Goal: Transaction & Acquisition: Purchase product/service

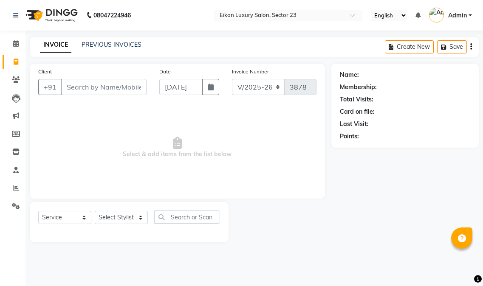
select select "7080"
select select "service"
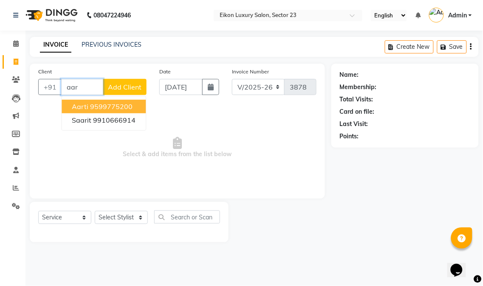
click at [117, 104] on ngb-highlight "9599775200" at bounding box center [111, 106] width 42 height 8
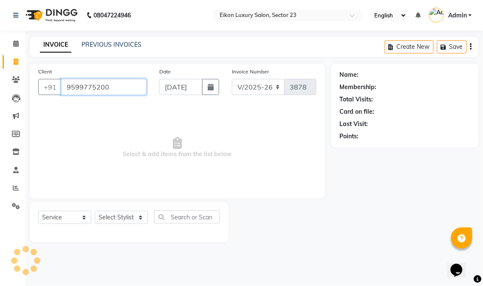
type input "9599775200"
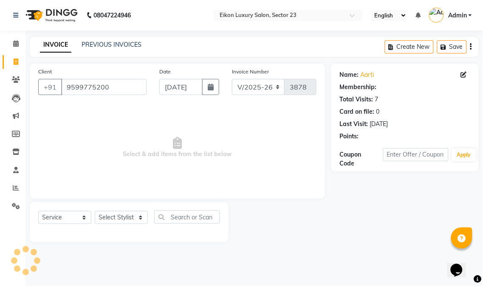
select select "1: Object"
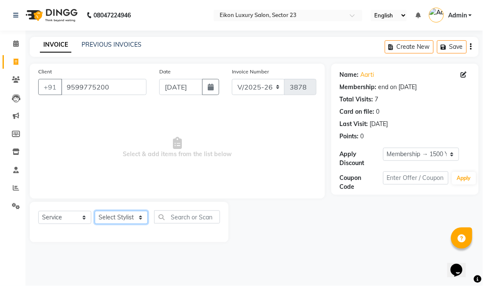
click at [120, 222] on select "Select Stylist Abhishek amit [PERSON_NAME] [PERSON_NAME] [PERSON_NAME] [PERSON_…" at bounding box center [121, 217] width 53 height 13
select select "58955"
click at [95, 211] on select "Select Stylist Abhishek amit [PERSON_NAME] [PERSON_NAME] [PERSON_NAME] [PERSON_…" at bounding box center [121, 217] width 53 height 13
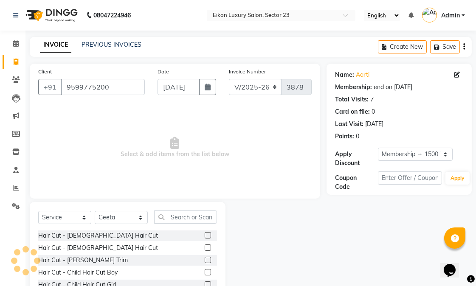
click at [199, 224] on div "Select Service Product Membership Package Voucher Prepaid Gift Card Select Styl…" at bounding box center [127, 221] width 179 height 20
click at [192, 217] on input "text" at bounding box center [185, 217] width 63 height 13
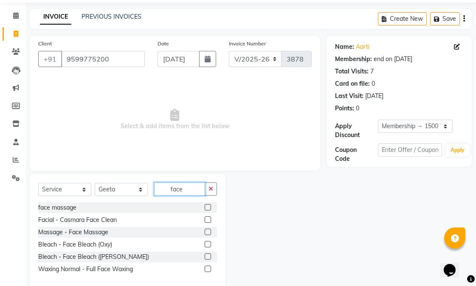
scroll to position [43, 0]
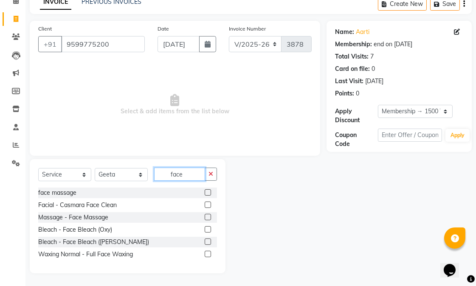
type input "face"
click at [206, 255] on label at bounding box center [208, 254] width 6 height 6
click at [206, 255] on input "checkbox" at bounding box center [208, 255] width 6 height 6
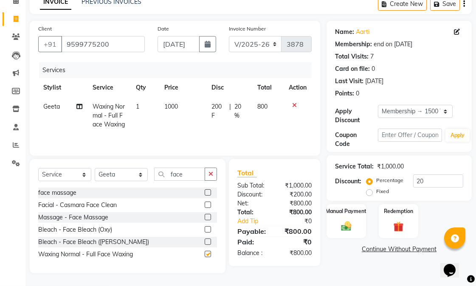
checkbox input "false"
drag, startPoint x: 183, startPoint y: 187, endPoint x: 170, endPoint y: 182, distance: 13.7
click at [170, 181] on input "face" at bounding box center [179, 174] width 51 height 13
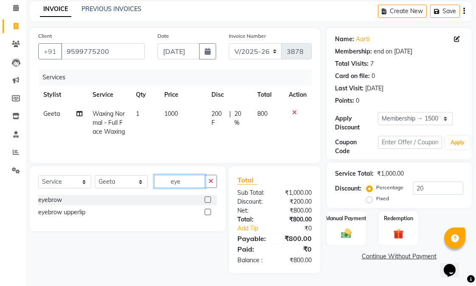
type input "eye"
drag, startPoint x: 207, startPoint y: 204, endPoint x: 200, endPoint y: 200, distance: 7.8
click at [206, 203] on label at bounding box center [208, 200] width 6 height 6
click at [206, 203] on input "checkbox" at bounding box center [208, 200] width 6 height 6
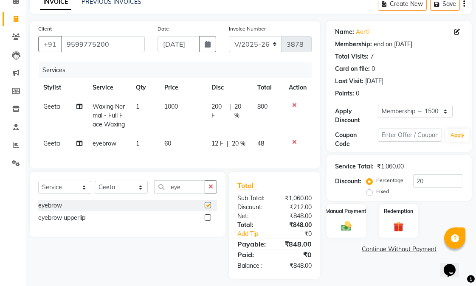
checkbox input "false"
click at [172, 194] on input "eye" at bounding box center [179, 186] width 51 height 13
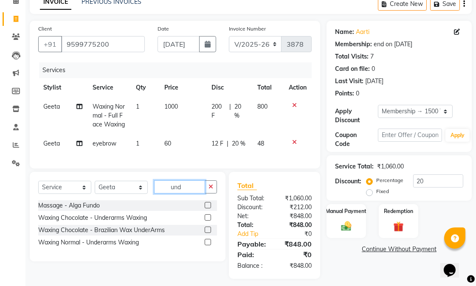
type input "und"
click at [208, 221] on label at bounding box center [208, 217] width 6 height 6
click at [208, 221] on input "checkbox" at bounding box center [208, 218] width 6 height 6
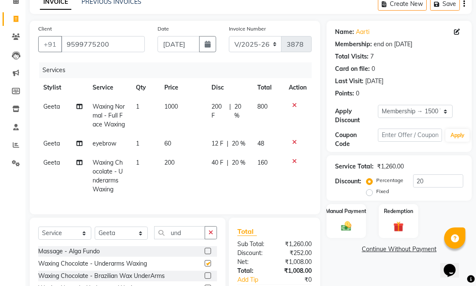
checkbox input "false"
click at [171, 166] on span "200" at bounding box center [169, 163] width 10 height 8
select select "58955"
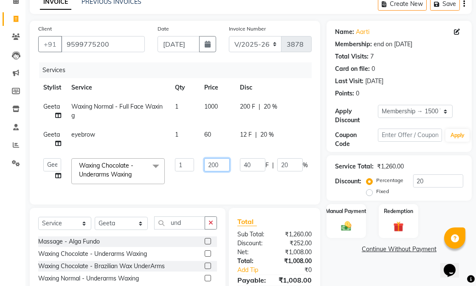
click at [214, 167] on input "200" at bounding box center [216, 164] width 25 height 13
type input "250"
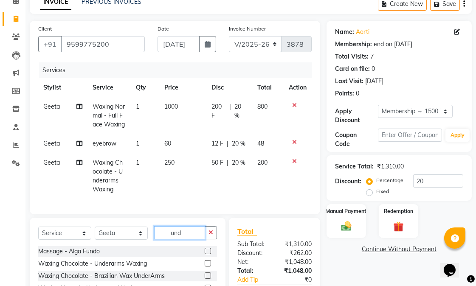
drag, startPoint x: 193, startPoint y: 232, endPoint x: 165, endPoint y: 225, distance: 29.2
click at [165, 225] on div "Client +91 9599775200 Date 01-09-2025 Invoice Number V/2025 V/2025-26 3878 Serv…" at bounding box center [174, 173] width 303 height 304
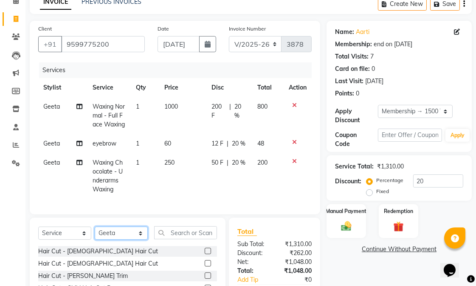
click at [119, 240] on select "Select Stylist Abhishek amit [PERSON_NAME] [PERSON_NAME] [PERSON_NAME] [PERSON_…" at bounding box center [121, 233] width 53 height 13
click at [128, 240] on select "Select Stylist Abhishek amit [PERSON_NAME] [PERSON_NAME] [PERSON_NAME] [PERSON_…" at bounding box center [121, 233] width 53 height 13
select select "58949"
click at [95, 240] on select "Select Stylist Abhishek amit [PERSON_NAME] [PERSON_NAME] [PERSON_NAME] [PERSON_…" at bounding box center [121, 233] width 53 height 13
click at [181, 239] on input "text" at bounding box center [185, 232] width 63 height 13
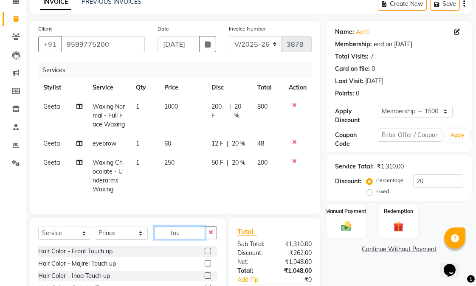
type input "tou"
click at [206, 267] on label at bounding box center [208, 263] width 6 height 6
click at [206, 267] on input "checkbox" at bounding box center [208, 264] width 6 height 6
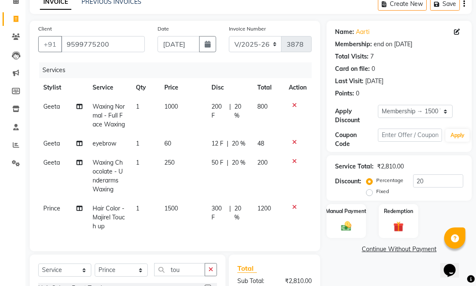
checkbox input "false"
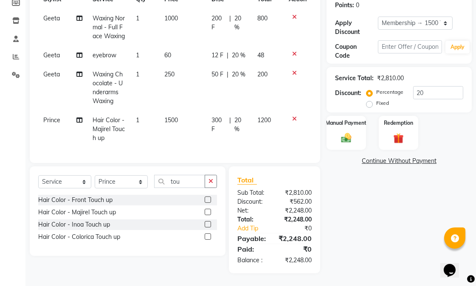
scroll to position [157, 0]
drag, startPoint x: 180, startPoint y: 173, endPoint x: 172, endPoint y: 174, distance: 7.7
click at [172, 175] on input "tou" at bounding box center [179, 181] width 51 height 13
type input "t"
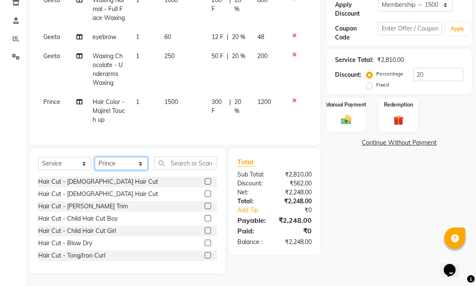
click at [110, 170] on select "Select Stylist Abhishek amit [PERSON_NAME] [PERSON_NAME] [PERSON_NAME] [PERSON_…" at bounding box center [121, 163] width 53 height 13
select select "58954"
click at [95, 166] on select "Select Stylist Abhishek amit [PERSON_NAME] [PERSON_NAME] [PERSON_NAME] [PERSON_…" at bounding box center [121, 163] width 53 height 13
click at [191, 170] on input "text" at bounding box center [185, 163] width 63 height 13
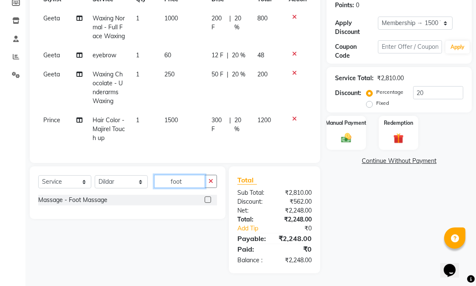
type input "foot"
click at [207, 197] on label at bounding box center [208, 200] width 6 height 6
click at [207, 197] on input "checkbox" at bounding box center [208, 200] width 6 height 6
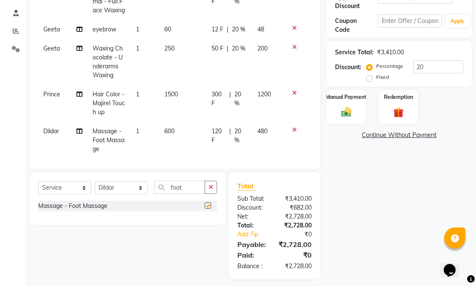
checkbox input "false"
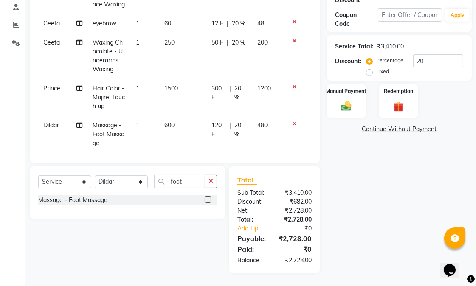
scroll to position [173, 0]
click at [345, 90] on div "Manual Payment" at bounding box center [346, 101] width 41 height 36
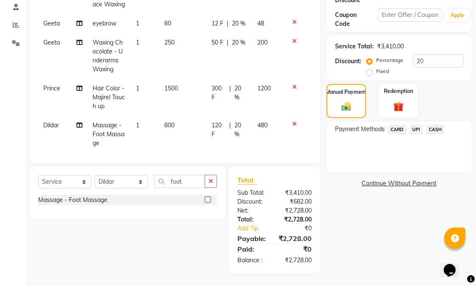
click at [438, 125] on span "CASH" at bounding box center [435, 130] width 18 height 10
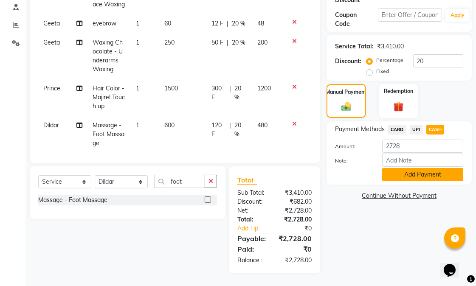
click at [435, 170] on button "Add Payment" at bounding box center [422, 174] width 81 height 13
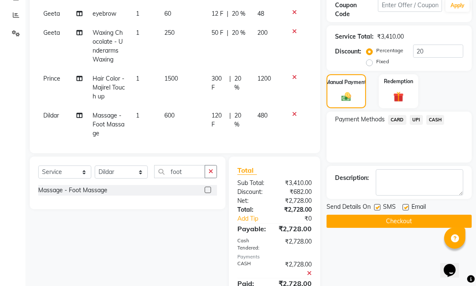
click at [408, 207] on label at bounding box center [405, 207] width 6 height 6
click at [408, 207] on input "checkbox" at bounding box center [405, 208] width 6 height 6
checkbox input "false"
click at [378, 209] on label at bounding box center [377, 207] width 6 height 6
click at [378, 209] on input "checkbox" at bounding box center [377, 208] width 6 height 6
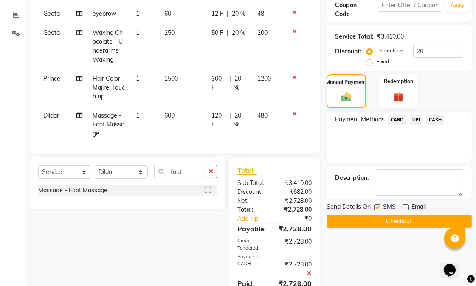
checkbox input "false"
click at [379, 224] on button "Checkout" at bounding box center [398, 221] width 145 height 13
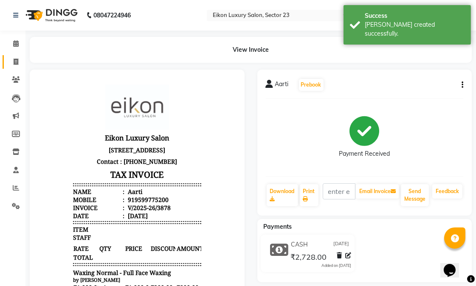
click at [14, 65] on icon at bounding box center [16, 62] width 5 height 6
select select "service"
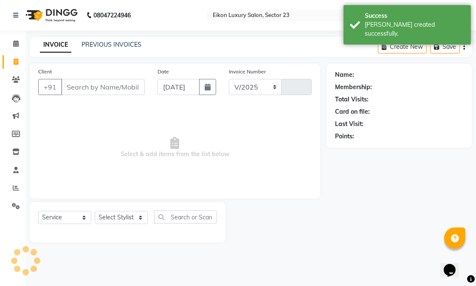
select select "7080"
type input "3879"
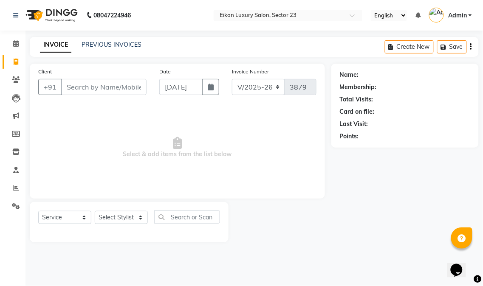
click at [277, 172] on span "Select & add items from the list below" at bounding box center [177, 147] width 278 height 85
click at [81, 86] on input "Client" at bounding box center [103, 87] width 85 height 16
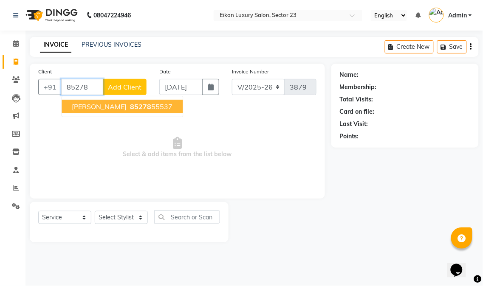
click at [87, 100] on button "upasana 85278 55537" at bounding box center [122, 107] width 121 height 14
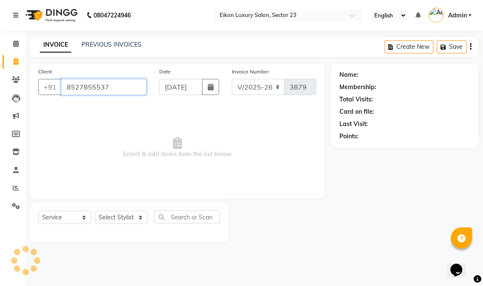
type input "8527855537"
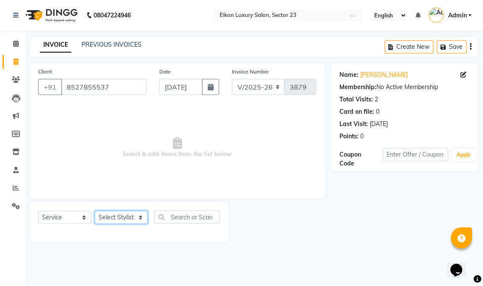
click at [119, 221] on select "Select Stylist Abhishek amit [PERSON_NAME] [PERSON_NAME] [PERSON_NAME] [PERSON_…" at bounding box center [121, 217] width 53 height 13
select select "58954"
click at [95, 211] on select "Select Stylist Abhishek amit [PERSON_NAME] [PERSON_NAME] [PERSON_NAME] [PERSON_…" at bounding box center [121, 217] width 53 height 13
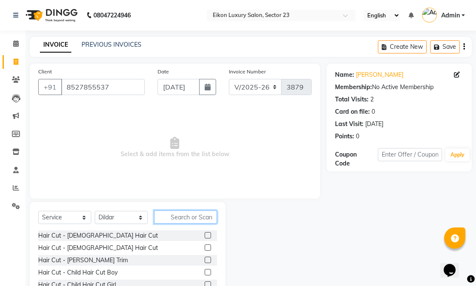
click at [176, 217] on input "text" at bounding box center [185, 217] width 63 height 13
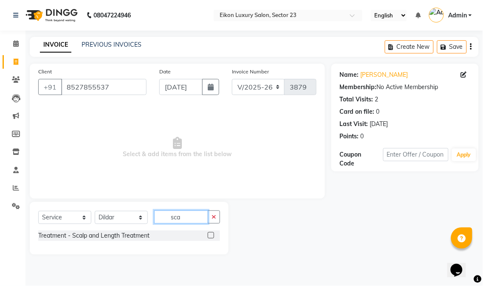
type input "sca"
click at [211, 236] on label at bounding box center [211, 235] width 6 height 6
click at [211, 236] on input "checkbox" at bounding box center [211, 236] width 6 height 6
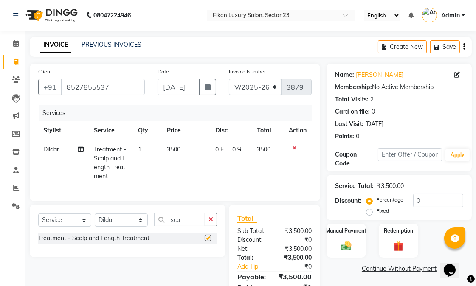
checkbox input "false"
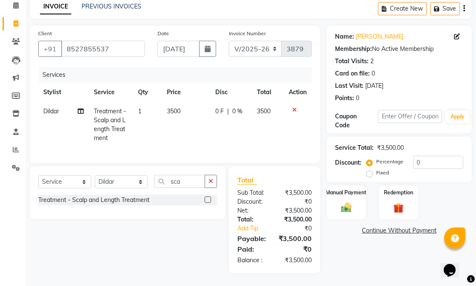
click at [363, 245] on div "Name: Upasana Membership: No Active Membership Total Visits: 2 Card on file: 0 …" at bounding box center [402, 149] width 152 height 248
click at [354, 201] on img at bounding box center [346, 207] width 17 height 12
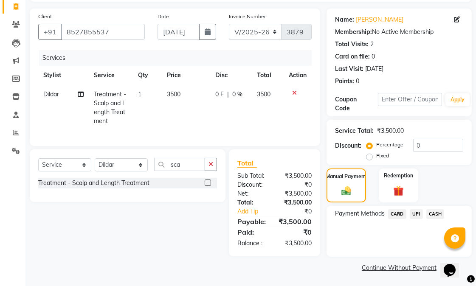
click at [418, 214] on span "UPI" at bounding box center [416, 214] width 13 height 10
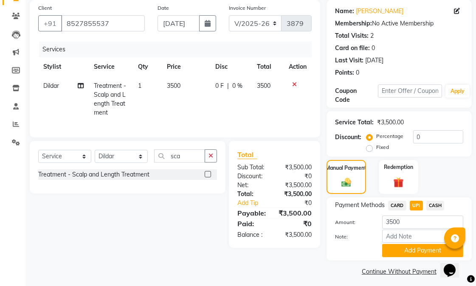
scroll to position [68, 0]
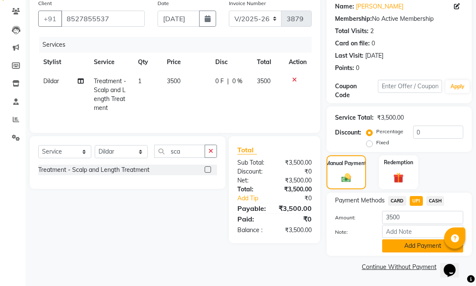
click at [409, 241] on button "Add Payment" at bounding box center [422, 245] width 81 height 13
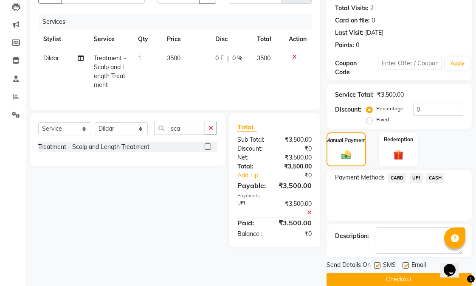
scroll to position [104, 0]
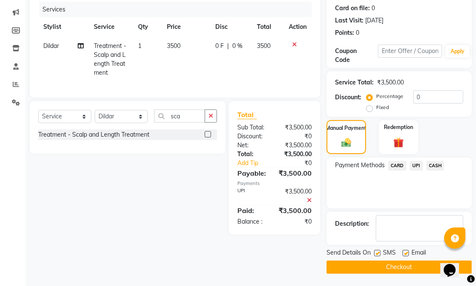
click at [406, 254] on label at bounding box center [405, 253] width 6 height 6
click at [406, 254] on input "checkbox" at bounding box center [405, 254] width 6 height 6
checkbox input "false"
click at [396, 268] on button "Checkout" at bounding box center [398, 267] width 145 height 13
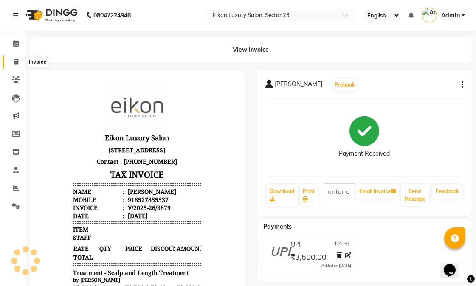
click at [18, 65] on span at bounding box center [15, 62] width 15 height 10
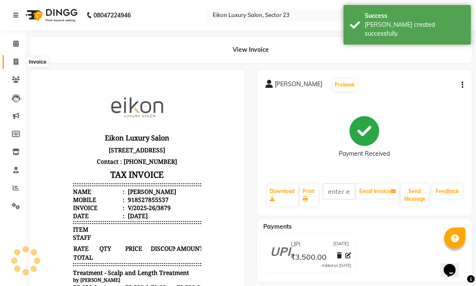
select select "service"
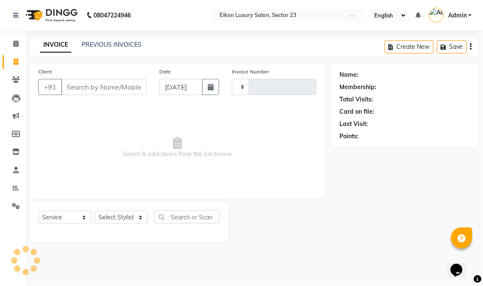
type input "3880"
select select "7080"
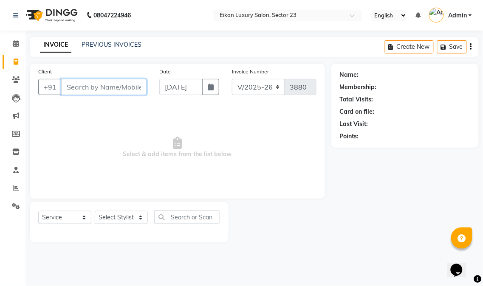
click at [103, 84] on input "Client" at bounding box center [103, 87] width 85 height 16
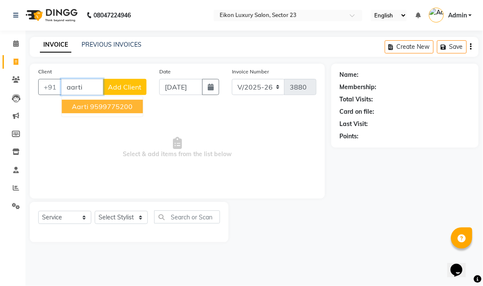
click at [104, 102] on ngb-highlight "9599775200" at bounding box center [111, 106] width 42 height 8
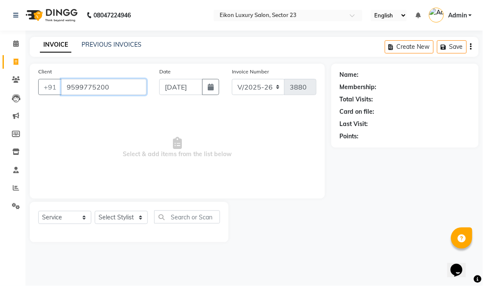
type input "9599775200"
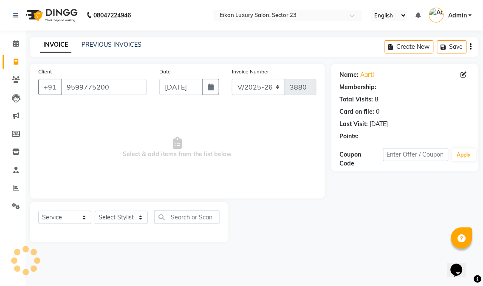
select select "1: Object"
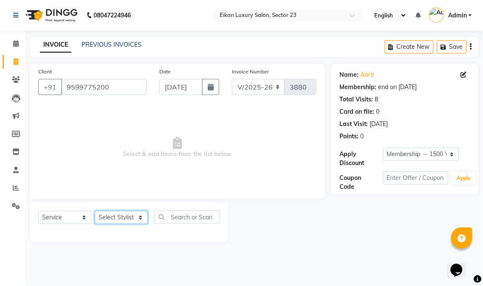
click at [116, 218] on select "Select Stylist Abhishek amit [PERSON_NAME] [PERSON_NAME] [PERSON_NAME] [PERSON_…" at bounding box center [121, 217] width 53 height 13
select select "58956"
click at [95, 211] on select "Select Stylist Abhishek amit [PERSON_NAME] [PERSON_NAME] [PERSON_NAME] [PERSON_…" at bounding box center [121, 217] width 53 height 13
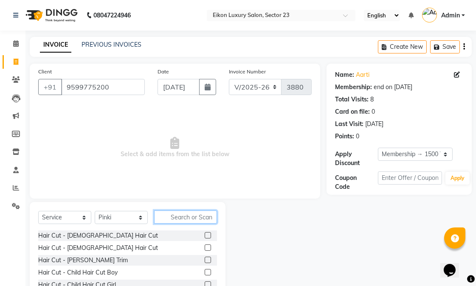
click at [184, 217] on input "text" at bounding box center [185, 217] width 63 height 13
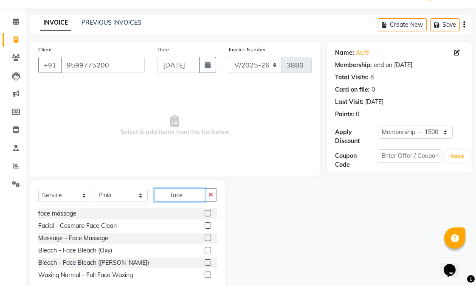
scroll to position [43, 0]
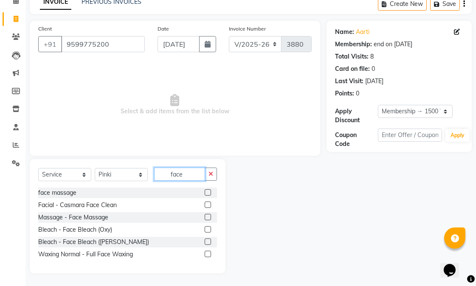
type input "face"
click at [206, 255] on label at bounding box center [208, 254] width 6 height 6
click at [206, 255] on input "checkbox" at bounding box center [208, 255] width 6 height 6
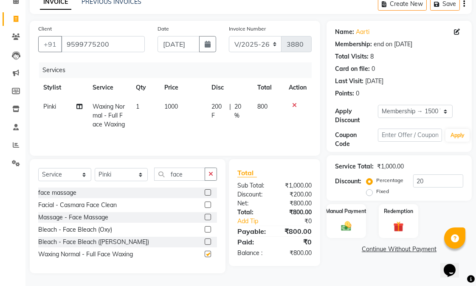
checkbox input "false"
click at [455, 243] on html "08047224946 Select Location × Eikon Luxury Salon, Sector 23 English ENGLISH Esp…" at bounding box center [238, 100] width 476 height 286
click at [350, 252] on div "Name: Aarti Membership: end on 20-06-2026 Total Visits: 8 Card on file: 0 Last …" at bounding box center [402, 147] width 152 height 253
click at [345, 210] on div "Manual Payment" at bounding box center [346, 221] width 41 height 36
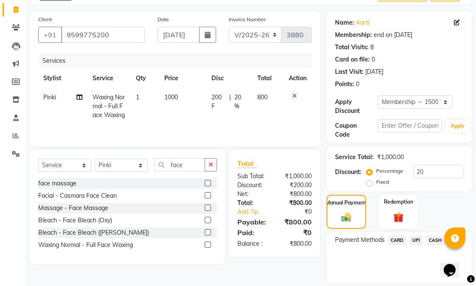
click at [436, 240] on span "CASH" at bounding box center [435, 241] width 18 height 10
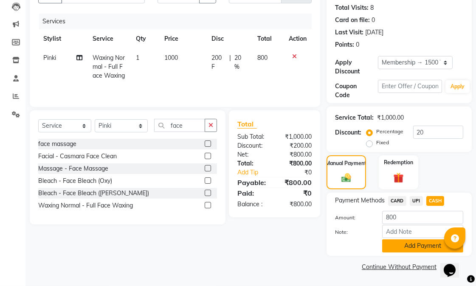
click at [422, 250] on button "Add Payment" at bounding box center [422, 245] width 81 height 13
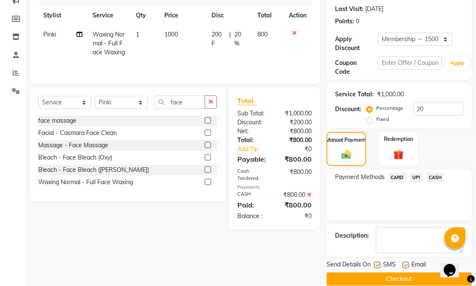
scroll to position [127, 0]
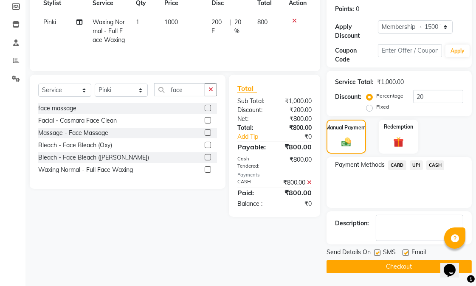
click at [404, 252] on label at bounding box center [405, 253] width 6 height 6
click at [404, 252] on input "checkbox" at bounding box center [405, 253] width 6 height 6
checkbox input "false"
click at [380, 251] on div "SMS" at bounding box center [388, 253] width 28 height 11
drag, startPoint x: 375, startPoint y: 253, endPoint x: 376, endPoint y: 262, distance: 8.9
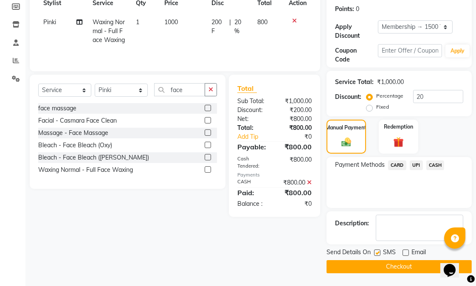
click at [375, 253] on label at bounding box center [377, 253] width 6 height 6
click at [375, 253] on input "checkbox" at bounding box center [377, 253] width 6 height 6
checkbox input "false"
click at [374, 267] on button "Checkout" at bounding box center [398, 266] width 145 height 13
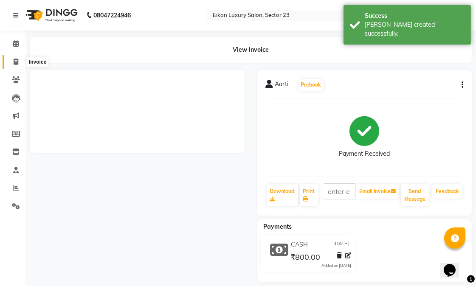
click at [11, 59] on span at bounding box center [15, 62] width 15 height 10
select select "service"
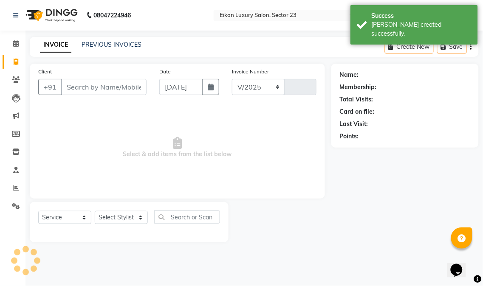
select select "7080"
type input "3881"
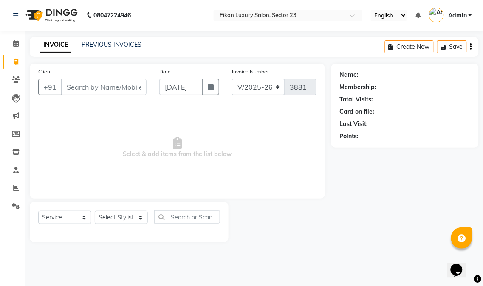
click at [108, 87] on input "Client" at bounding box center [103, 87] width 85 height 16
type input "8368629362"
click at [129, 84] on span "Add Client" at bounding box center [125, 87] width 34 height 8
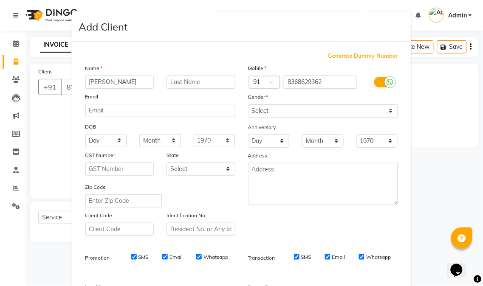
type input "tuhina"
click at [266, 110] on select "Select Male Female Other Prefer Not To Say" at bounding box center [323, 110] width 150 height 13
select select "female"
click at [248, 104] on select "Select Male Female Other Prefer Not To Say" at bounding box center [323, 110] width 150 height 13
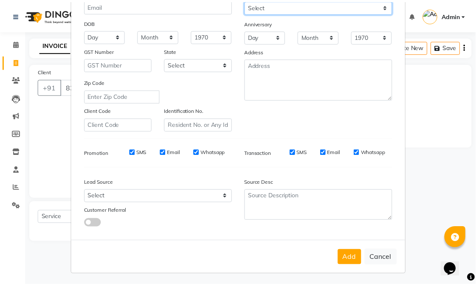
scroll to position [106, 0]
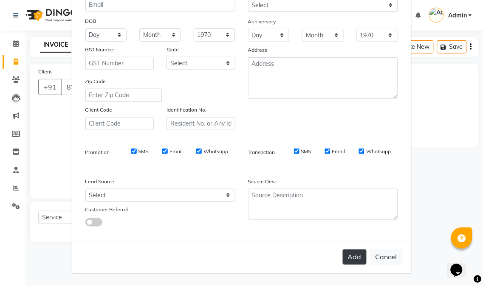
click at [343, 261] on button "Add" at bounding box center [355, 257] width 24 height 15
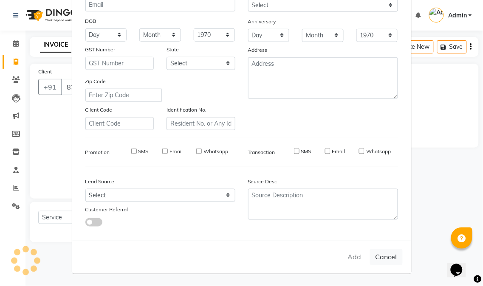
select select
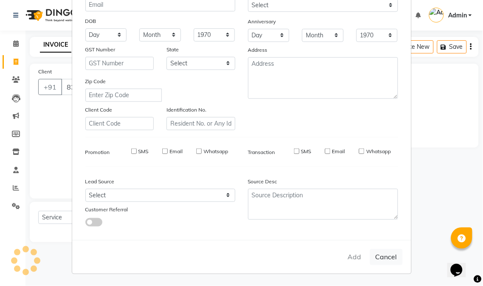
select select
checkbox input "false"
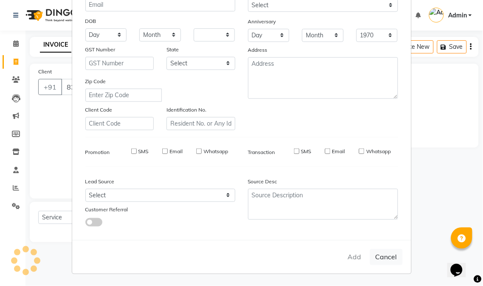
checkbox input "false"
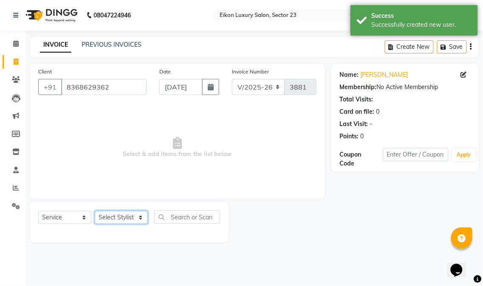
click at [109, 221] on select "Select Stylist Abhishek amit [PERSON_NAME] [PERSON_NAME] [PERSON_NAME] [PERSON_…" at bounding box center [121, 217] width 53 height 13
select select "86323"
click at [95, 211] on select "Select Stylist Abhishek amit [PERSON_NAME] [PERSON_NAME] [PERSON_NAME] [PERSON_…" at bounding box center [121, 217] width 53 height 13
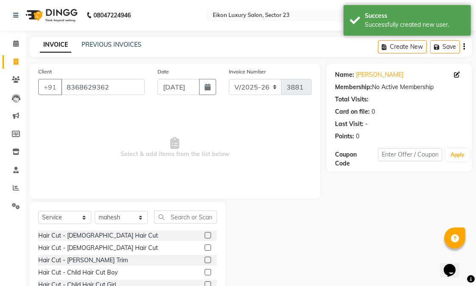
click at [205, 235] on label at bounding box center [208, 235] width 6 height 6
click at [205, 235] on input "checkbox" at bounding box center [208, 236] width 6 height 6
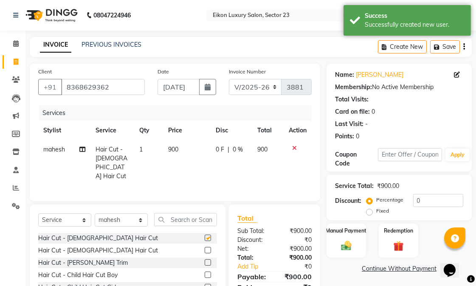
checkbox input "false"
click at [125, 222] on select "Select Stylist Abhishek amit [PERSON_NAME] [PERSON_NAME] [PERSON_NAME] [PERSON_…" at bounding box center [121, 220] width 53 height 13
select select "78752"
click at [95, 214] on select "Select Stylist Abhishek amit [PERSON_NAME] [PERSON_NAME] [PERSON_NAME] [PERSON_…" at bounding box center [121, 220] width 53 height 13
click at [177, 221] on input "text" at bounding box center [185, 219] width 63 height 13
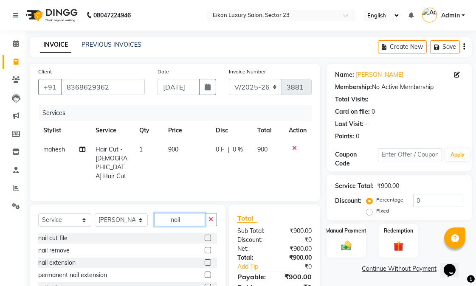
type input "nail"
click at [208, 239] on label at bounding box center [208, 238] width 6 height 6
click at [208, 239] on input "checkbox" at bounding box center [208, 239] width 6 height 6
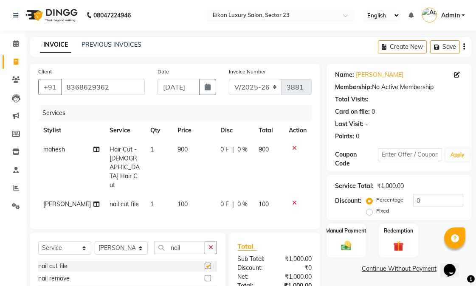
checkbox input "false"
drag, startPoint x: 176, startPoint y: 184, endPoint x: 167, endPoint y: 185, distance: 8.9
click at [172, 195] on td "100" at bounding box center [193, 204] width 43 height 19
select select "78752"
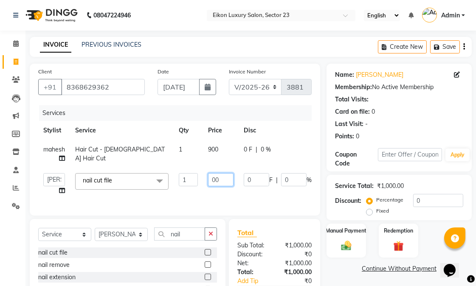
drag, startPoint x: 216, startPoint y: 182, endPoint x: 209, endPoint y: 180, distance: 7.1
click at [209, 180] on input "00" at bounding box center [220, 179] width 25 height 13
type input "300"
click at [198, 200] on div "Services Stylist Service Qty Price Disc Total Action mahesh Hair Cut - Female H…" at bounding box center [174, 156] width 273 height 102
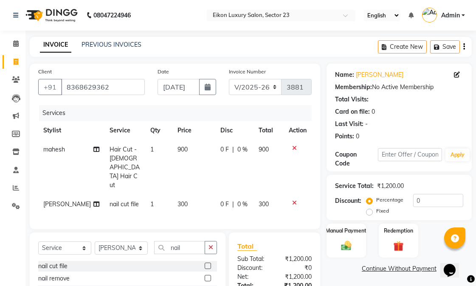
scroll to position [65, 0]
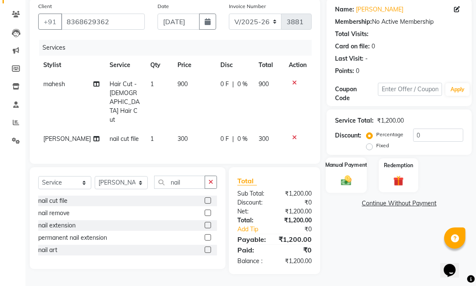
click at [346, 166] on label "Manual Payment" at bounding box center [346, 165] width 42 height 8
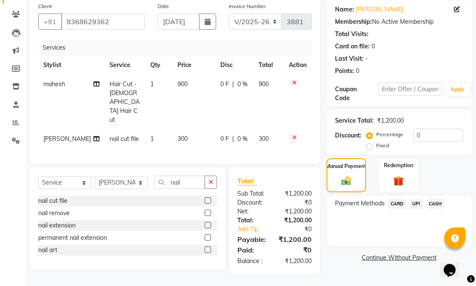
click at [401, 205] on span "CARD" at bounding box center [397, 204] width 18 height 10
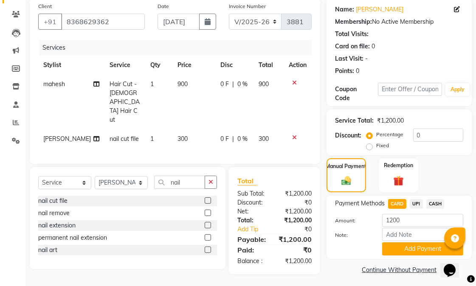
click at [412, 246] on button "Add Payment" at bounding box center [422, 248] width 81 height 13
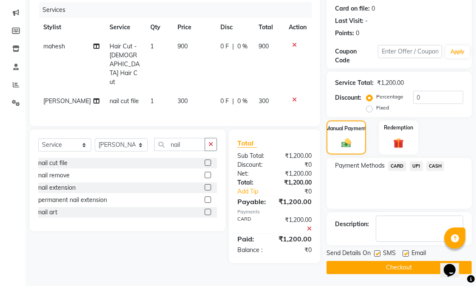
scroll to position [104, 0]
click at [407, 252] on label at bounding box center [405, 253] width 6 height 6
click at [407, 252] on input "checkbox" at bounding box center [405, 254] width 6 height 6
checkbox input "false"
click at [378, 253] on label at bounding box center [377, 253] width 6 height 6
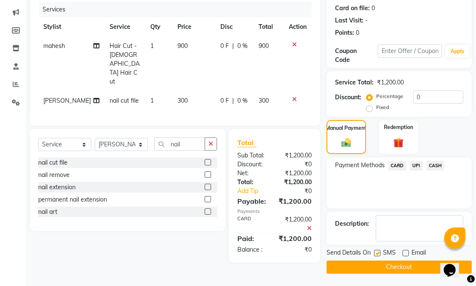
click at [378, 253] on input "checkbox" at bounding box center [377, 254] width 6 height 6
checkbox input "false"
click at [375, 266] on button "Checkout" at bounding box center [398, 267] width 145 height 13
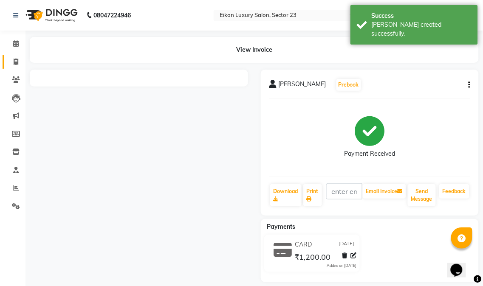
click at [10, 65] on span at bounding box center [15, 62] width 15 height 10
select select "service"
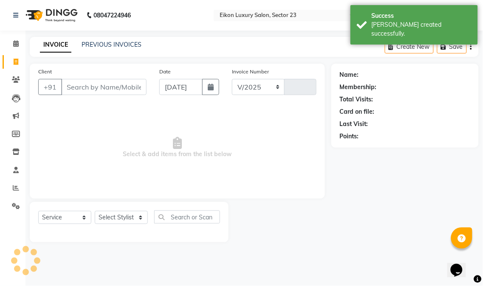
select select "7080"
type input "3882"
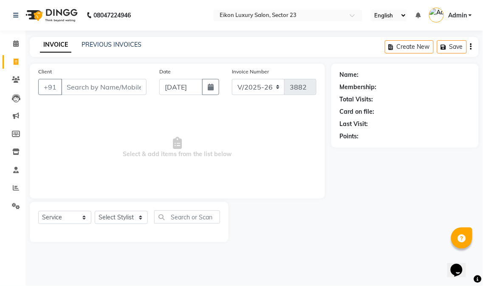
click at [96, 90] on input "Client" at bounding box center [103, 87] width 85 height 16
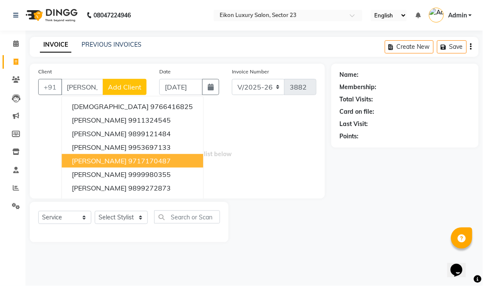
click at [128, 159] on ngb-highlight "9717170487" at bounding box center [149, 161] width 42 height 8
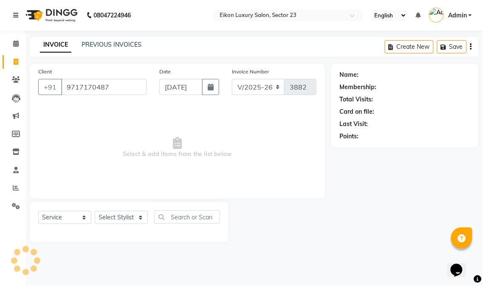
type input "9717170487"
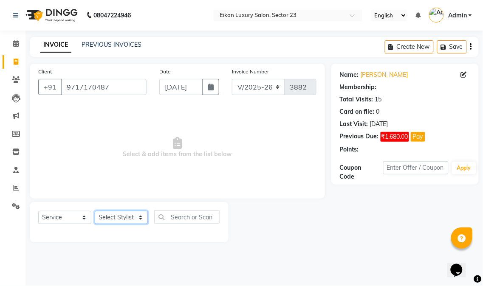
click at [120, 222] on select "Select Stylist Abhishek amit [PERSON_NAME] [PERSON_NAME] [PERSON_NAME] [PERSON_…" at bounding box center [121, 217] width 53 height 13
select select "1: Object"
select select "58955"
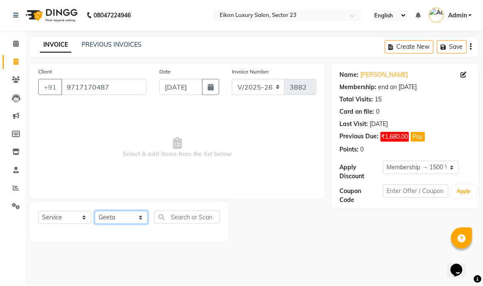
click at [95, 211] on select "Select Stylist Abhishek amit [PERSON_NAME] [PERSON_NAME] [PERSON_NAME] [PERSON_…" at bounding box center [121, 217] width 53 height 13
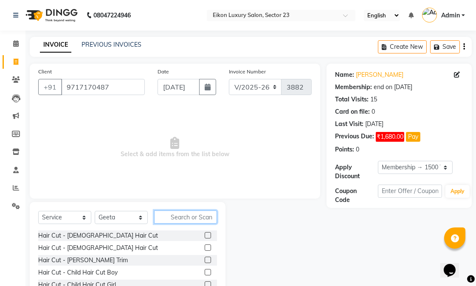
click at [192, 222] on input "text" at bounding box center [185, 217] width 63 height 13
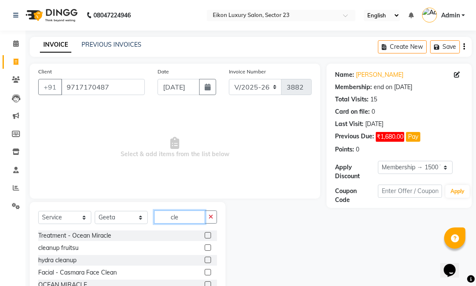
type input "cle"
click at [210, 275] on div at bounding box center [211, 272] width 12 height 11
click at [207, 273] on label at bounding box center [208, 272] width 6 height 6
click at [207, 273] on input "checkbox" at bounding box center [208, 273] width 6 height 6
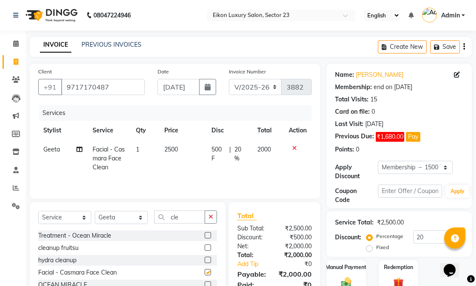
checkbox input "false"
drag, startPoint x: 179, startPoint y: 217, endPoint x: 159, endPoint y: 216, distance: 20.0
click at [159, 216] on input "cle" at bounding box center [179, 217] width 51 height 13
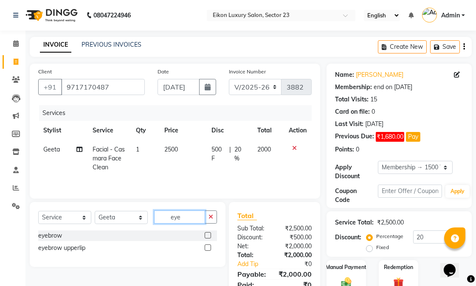
type input "eye"
click at [205, 235] on label at bounding box center [208, 235] width 6 height 6
click at [205, 235] on input "checkbox" at bounding box center [208, 236] width 6 height 6
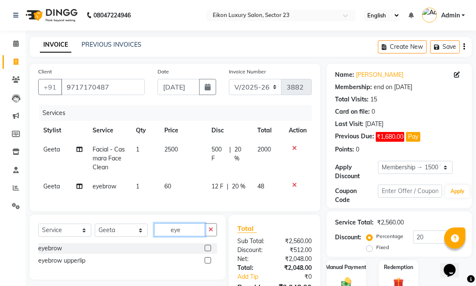
checkbox input "false"
drag, startPoint x: 191, startPoint y: 239, endPoint x: 143, endPoint y: 231, distance: 49.1
click at [143, 231] on div "Select Service Product Membership Package Voucher Prepaid Gift Card Select Styl…" at bounding box center [127, 233] width 179 height 20
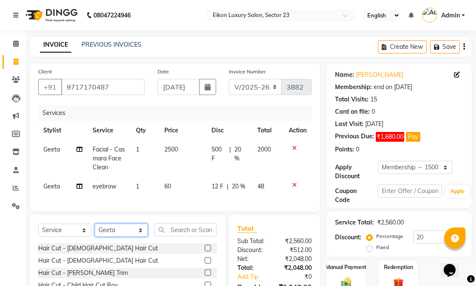
click at [125, 237] on select "Select Stylist Abhishek amit [PERSON_NAME] [PERSON_NAME] [PERSON_NAME] [PERSON_…" at bounding box center [121, 230] width 53 height 13
click at [95, 231] on select "Select Stylist Abhishek amit [PERSON_NAME] [PERSON_NAME] [PERSON_NAME] [PERSON_…" at bounding box center [121, 230] width 53 height 13
click at [177, 236] on input "text" at bounding box center [185, 229] width 63 height 13
click at [122, 237] on select "Select Stylist Abhishek amit [PERSON_NAME] [PERSON_NAME] [PERSON_NAME] [PERSON_…" at bounding box center [121, 230] width 53 height 13
select select "58957"
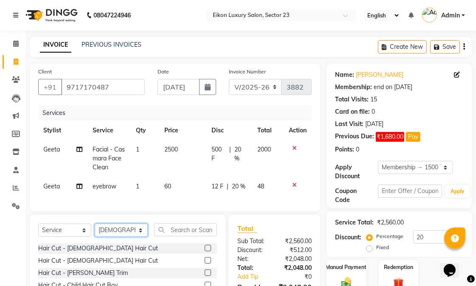
click at [95, 231] on select "Select Stylist Abhishek amit [PERSON_NAME] [PERSON_NAME] [PERSON_NAME] [PERSON_…" at bounding box center [121, 230] width 53 height 13
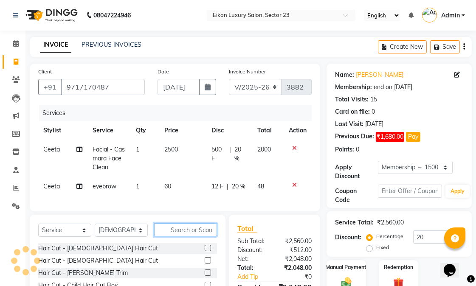
click at [191, 236] on input "text" at bounding box center [185, 229] width 63 height 13
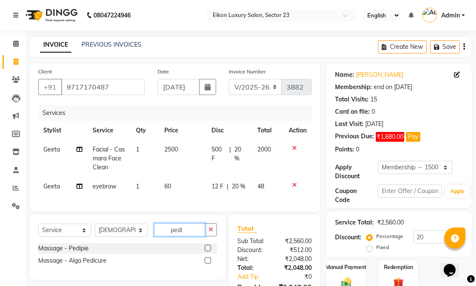
type input "pedi"
click at [208, 251] on label at bounding box center [208, 248] width 6 height 6
click at [208, 251] on input "checkbox" at bounding box center [208, 249] width 6 height 6
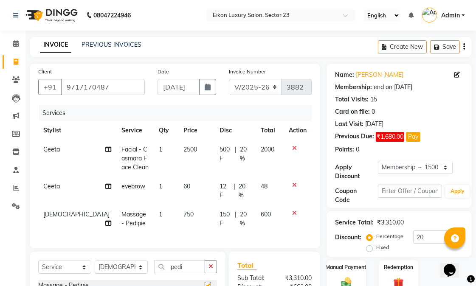
checkbox input "false"
drag, startPoint x: 194, startPoint y: 265, endPoint x: 160, endPoint y: 260, distance: 34.3
click at [160, 260] on input "pedi" at bounding box center [179, 266] width 51 height 13
click at [125, 264] on select "Select Stylist Abhishek amit [PERSON_NAME] [PERSON_NAME] [PERSON_NAME] [PERSON_…" at bounding box center [121, 267] width 53 height 13
select select "78752"
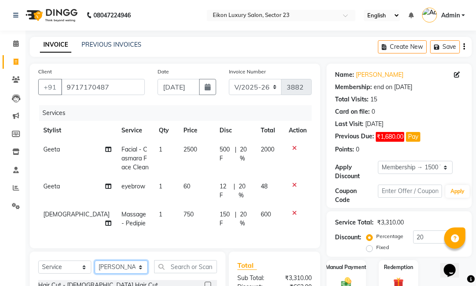
click at [95, 261] on select "Select Stylist Abhishek amit [PERSON_NAME] [PERSON_NAME] [PERSON_NAME] [PERSON_…" at bounding box center [121, 267] width 53 height 13
click at [200, 262] on input "text" at bounding box center [185, 266] width 63 height 13
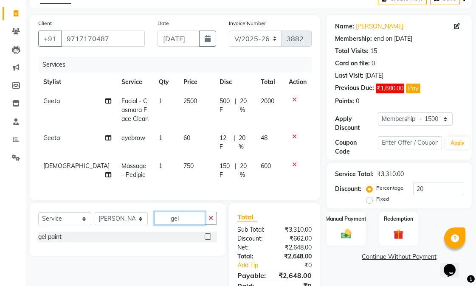
scroll to position [93, 0]
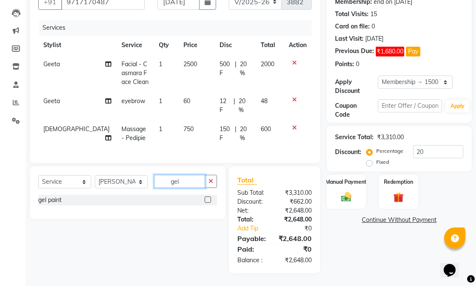
type input "gel"
click at [207, 197] on label at bounding box center [208, 200] width 6 height 6
click at [207, 197] on input "checkbox" at bounding box center [208, 200] width 6 height 6
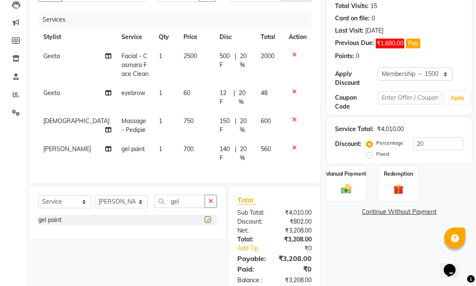
checkbox input "false"
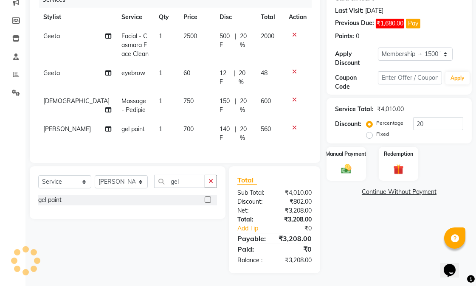
click at [394, 218] on div "Name: Nita Sagar Membership: end on 19-04-2026 Total Visits: 15 Card on file: 0…" at bounding box center [402, 111] width 152 height 323
click at [419, 19] on button "Pay" at bounding box center [413, 24] width 14 height 10
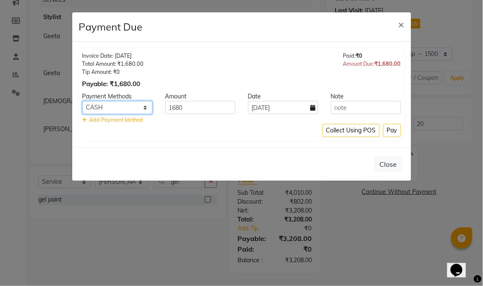
click at [124, 111] on select "CARD UPI CASH" at bounding box center [117, 107] width 70 height 13
select select "2"
click at [82, 101] on select "CARD UPI CASH" at bounding box center [117, 107] width 70 height 13
click at [391, 133] on button "Pay" at bounding box center [392, 130] width 18 height 13
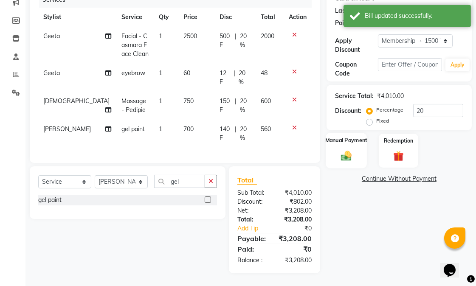
click at [347, 149] on img at bounding box center [346, 155] width 17 height 12
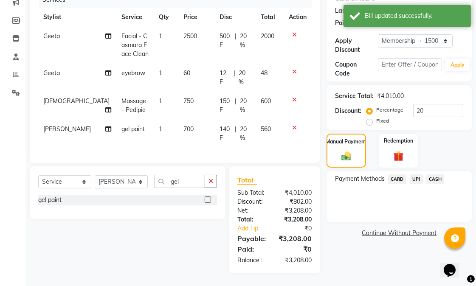
click at [401, 174] on span "CARD" at bounding box center [397, 179] width 18 height 10
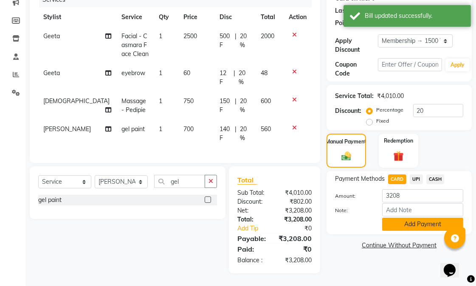
click at [418, 218] on button "Add Payment" at bounding box center [422, 224] width 81 height 13
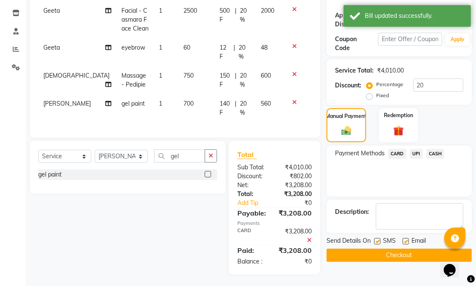
scroll to position [148, 0]
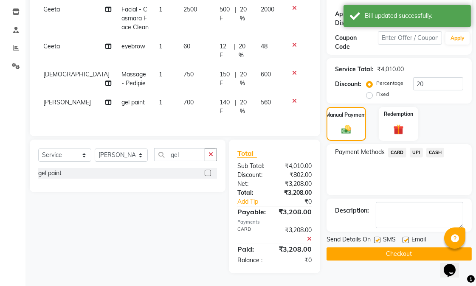
click at [406, 237] on label at bounding box center [405, 240] width 6 height 6
click at [406, 238] on input "checkbox" at bounding box center [405, 241] width 6 height 6
checkbox input "false"
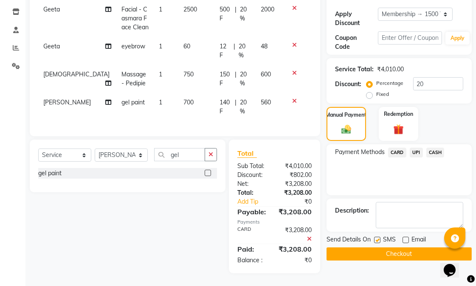
click at [377, 237] on label at bounding box center [377, 240] width 6 height 6
click at [377, 238] on input "checkbox" at bounding box center [377, 241] width 6 height 6
checkbox input "false"
click at [379, 248] on button "Checkout" at bounding box center [398, 254] width 145 height 13
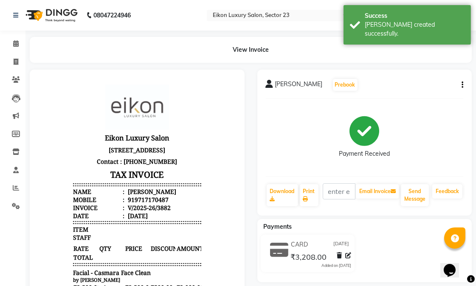
drag, startPoint x: 304, startPoint y: 136, endPoint x: 31, endPoint y: 6, distance: 302.3
click at [304, 136] on div "Payment Received" at bounding box center [365, 138] width 198 height 64
click at [16, 57] on span at bounding box center [15, 62] width 15 height 10
select select "service"
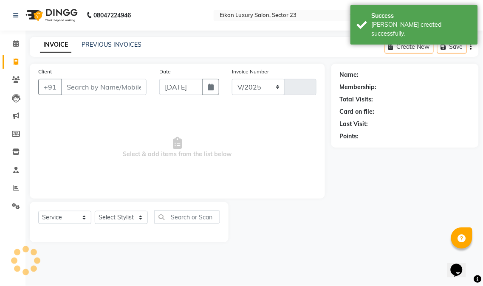
select select "7080"
type input "3883"
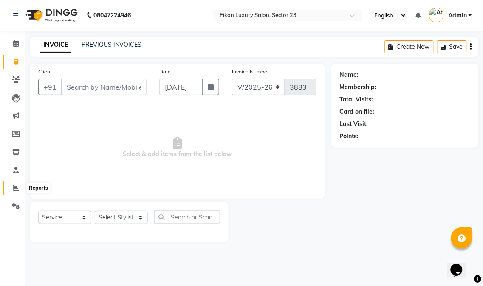
click at [11, 186] on span at bounding box center [15, 188] width 15 height 10
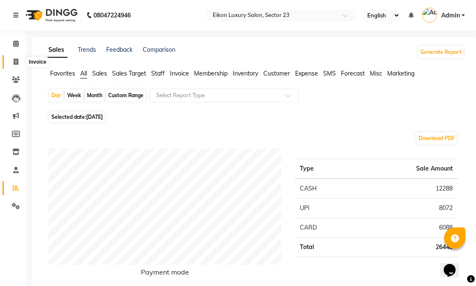
click at [11, 62] on span at bounding box center [15, 62] width 15 height 10
select select "7080"
select select "service"
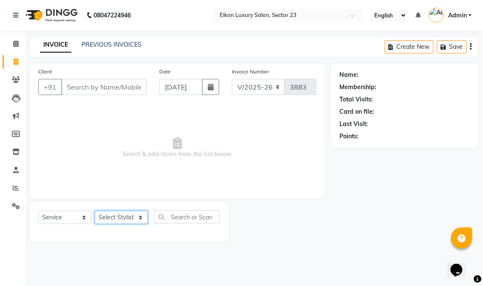
click at [126, 215] on select "Select Stylist Abhishek amit [PERSON_NAME] [PERSON_NAME] [PERSON_NAME] [PERSON_…" at bounding box center [121, 217] width 53 height 13
select select "58955"
click at [95, 211] on select "Select Stylist Abhishek amit [PERSON_NAME] [PERSON_NAME] [PERSON_NAME] [PERSON_…" at bounding box center [121, 217] width 53 height 13
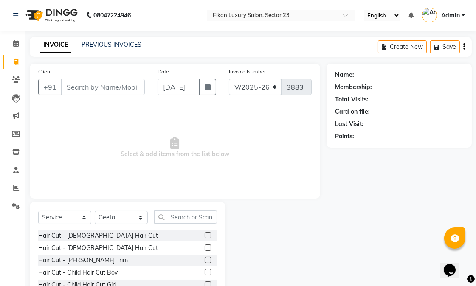
click at [172, 151] on span "Select & add items from the list below" at bounding box center [174, 147] width 273 height 85
click at [105, 86] on input "Client" at bounding box center [103, 87] width 84 height 16
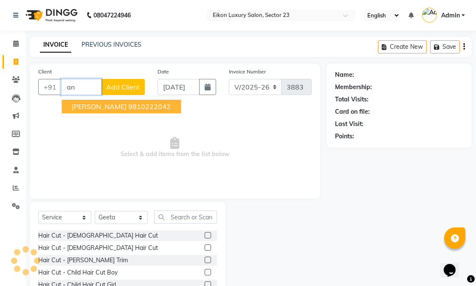
type input "a"
click at [107, 109] on span "Yogesh Pradhan" at bounding box center [99, 106] width 55 height 8
type input "9811812152"
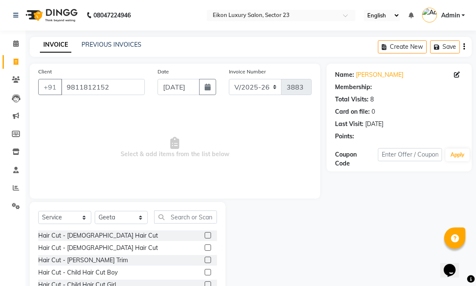
select select "1: Object"
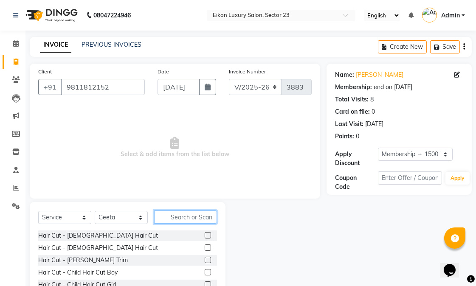
click at [176, 221] on input "text" at bounding box center [185, 217] width 63 height 13
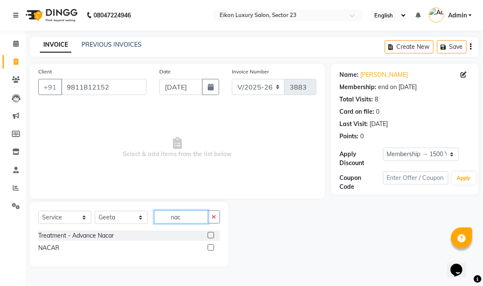
type input "nac"
click at [211, 250] on label at bounding box center [211, 248] width 6 height 6
click at [211, 250] on input "checkbox" at bounding box center [211, 248] width 6 height 6
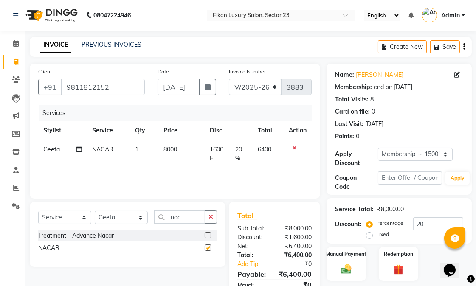
checkbox input "false"
drag, startPoint x: 190, startPoint y: 217, endPoint x: 165, endPoint y: 218, distance: 25.1
click at [165, 218] on input "nac" at bounding box center [179, 217] width 51 height 13
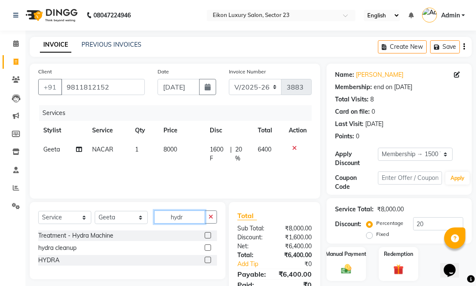
type input "hydr"
click at [206, 260] on label at bounding box center [208, 260] width 6 height 6
click at [206, 260] on input "checkbox" at bounding box center [208, 261] width 6 height 6
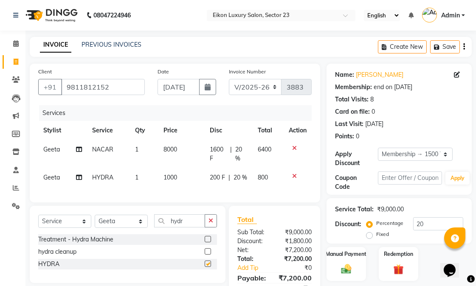
checkbox input "false"
click at [166, 175] on span "1000" at bounding box center [170, 178] width 14 height 8
select select "58955"
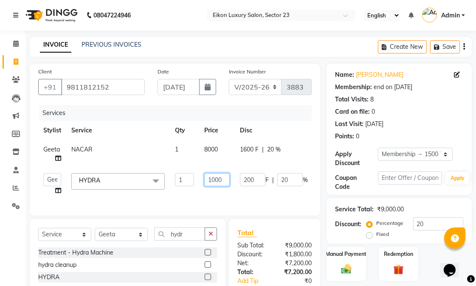
click at [214, 180] on input "1000" at bounding box center [216, 179] width 25 height 13
type input "1500"
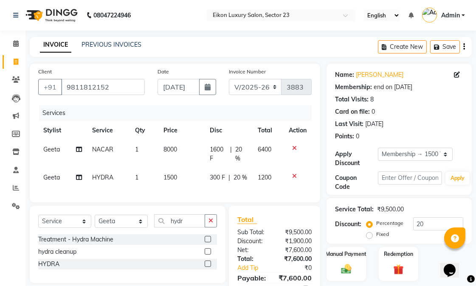
click at [188, 248] on div "Select Service Product Membership Package Voucher Prepaid Gift Card Select Styl…" at bounding box center [128, 244] width 196 height 77
click at [189, 228] on input "hydr" at bounding box center [179, 220] width 51 height 13
type input "h"
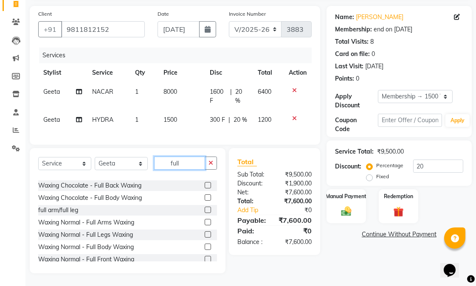
scroll to position [98, 0]
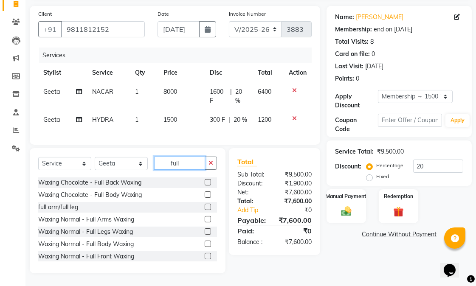
type input "full"
click at [205, 207] on label at bounding box center [208, 207] width 6 height 6
click at [205, 207] on input "checkbox" at bounding box center [208, 208] width 6 height 6
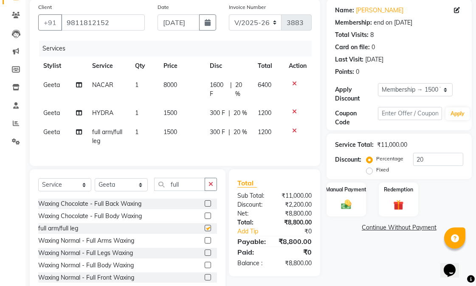
checkbox input "false"
drag, startPoint x: 179, startPoint y: 197, endPoint x: 161, endPoint y: 193, distance: 17.7
click at [161, 193] on div "Select Service Product Membership Package Voucher Prepaid Gift Card Select Styl…" at bounding box center [127, 188] width 179 height 20
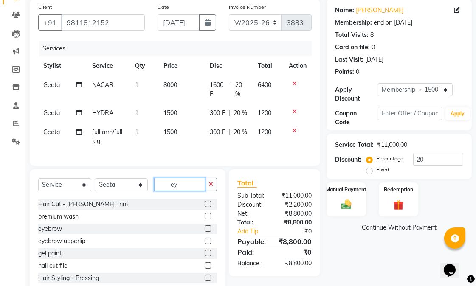
scroll to position [0, 0]
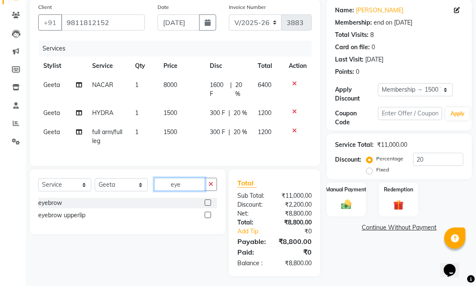
type input "eye"
click at [209, 218] on label at bounding box center [208, 215] width 6 height 6
click at [209, 218] on input "checkbox" at bounding box center [208, 216] width 6 height 6
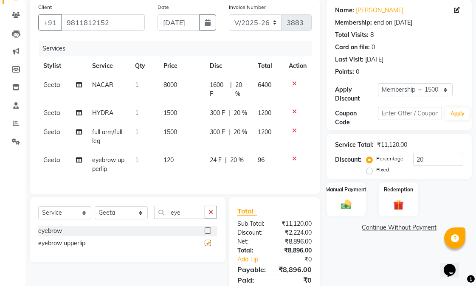
checkbox input "false"
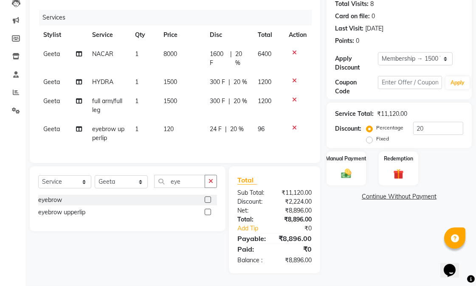
scroll to position [113, 0]
click at [364, 234] on div "Name: Yogesh Pradhan Membership: end on 04-06-2026 Total Visits: 8 Card on file…" at bounding box center [402, 120] width 152 height 305
click at [357, 153] on div "Manual Payment" at bounding box center [346, 169] width 41 height 36
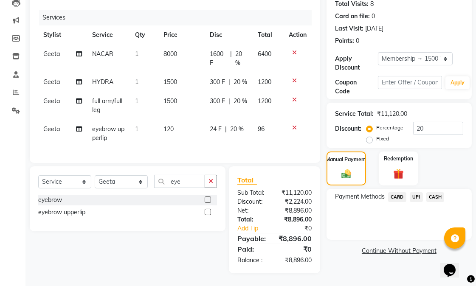
click at [430, 192] on span "CASH" at bounding box center [435, 197] width 18 height 10
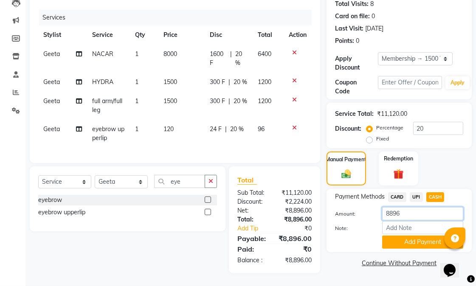
drag, startPoint x: 394, startPoint y: 198, endPoint x: 371, endPoint y: 196, distance: 22.6
click at [371, 207] on div "Amount: 8896" at bounding box center [399, 214] width 141 height 14
type input "1000"
click at [407, 236] on button "Add Payment" at bounding box center [422, 242] width 81 height 13
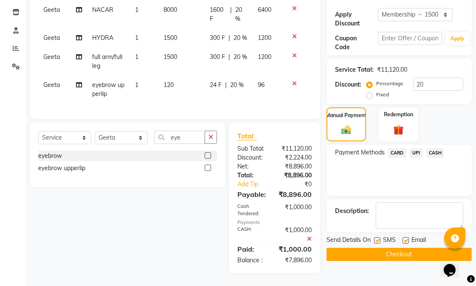
scroll to position [157, 0]
click at [405, 237] on label at bounding box center [405, 240] width 6 height 6
click at [405, 238] on input "checkbox" at bounding box center [405, 241] width 6 height 6
checkbox input "false"
click at [380, 248] on button "Checkout" at bounding box center [398, 254] width 145 height 13
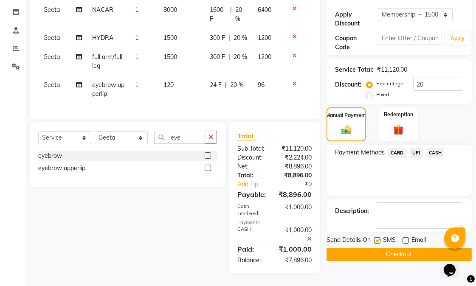
scroll to position [146, 0]
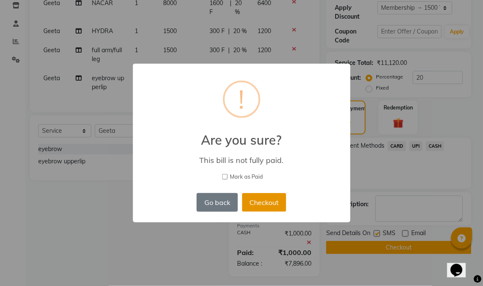
click at [276, 205] on button "Checkout" at bounding box center [264, 202] width 44 height 19
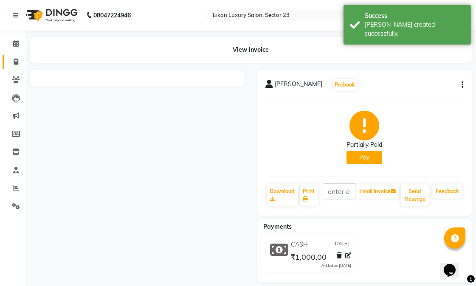
click at [15, 59] on icon at bounding box center [16, 62] width 5 height 6
select select "service"
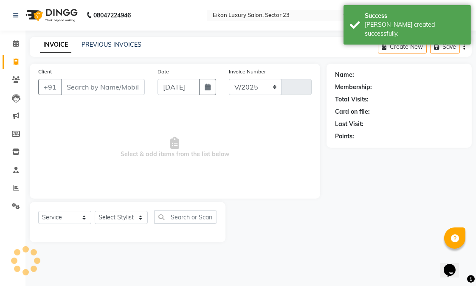
select select "7080"
type input "3884"
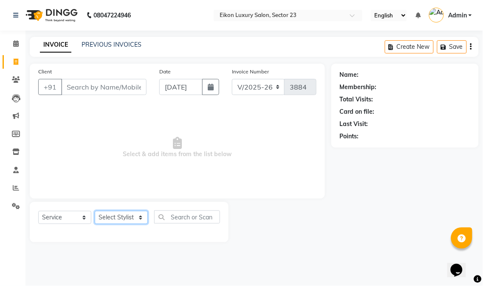
drag, startPoint x: 130, startPoint y: 221, endPoint x: 130, endPoint y: 214, distance: 7.2
click at [130, 219] on select "Select Stylist Abhishek amit [PERSON_NAME] [PERSON_NAME] [PERSON_NAME] [PERSON_…" at bounding box center [121, 217] width 53 height 13
select select "58956"
click at [95, 211] on select "Select Stylist Abhishek amit [PERSON_NAME] [PERSON_NAME] [PERSON_NAME] [PERSON_…" at bounding box center [121, 217] width 53 height 13
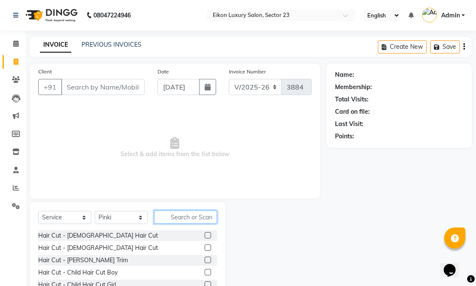
click at [189, 217] on input "text" at bounding box center [185, 217] width 63 height 13
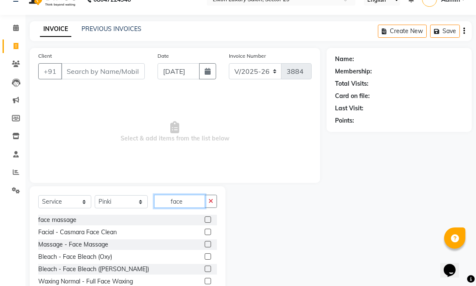
scroll to position [43, 0]
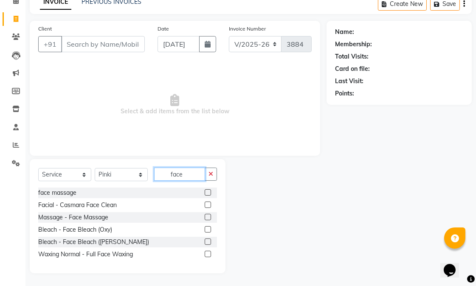
type input "face"
click at [209, 256] on label at bounding box center [208, 254] width 6 height 6
click at [209, 256] on input "checkbox" at bounding box center [208, 255] width 6 height 6
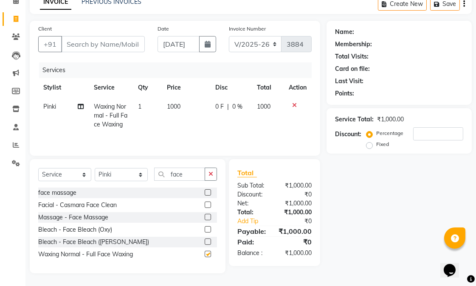
checkbox input "false"
drag, startPoint x: 188, startPoint y: 176, endPoint x: 163, endPoint y: 171, distance: 25.6
click at [163, 171] on input "face" at bounding box center [179, 174] width 51 height 13
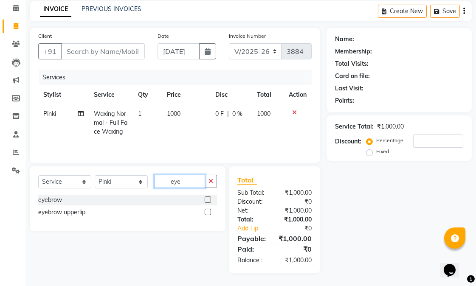
type input "eye"
click at [207, 197] on label at bounding box center [208, 200] width 6 height 6
click at [207, 197] on input "checkbox" at bounding box center [208, 200] width 6 height 6
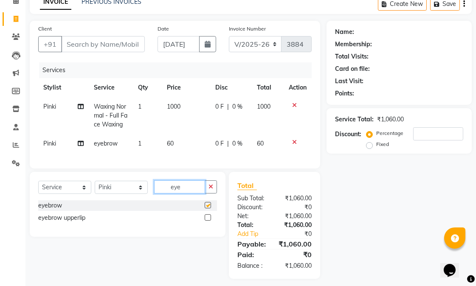
checkbox input "false"
drag, startPoint x: 180, startPoint y: 192, endPoint x: 169, endPoint y: 192, distance: 11.5
click at [169, 192] on input "eye" at bounding box center [179, 186] width 51 height 13
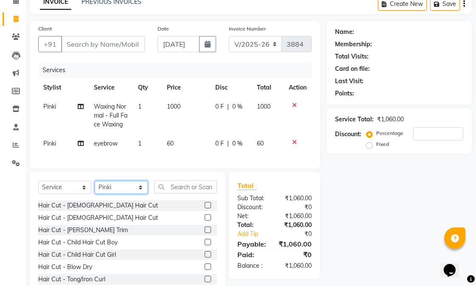
click at [108, 194] on select "Select Stylist Abhishek amit [PERSON_NAME] [PERSON_NAME] [PERSON_NAME] [PERSON_…" at bounding box center [121, 187] width 53 height 13
select select "86323"
click at [95, 188] on select "Select Stylist Abhishek amit [PERSON_NAME] [PERSON_NAME] [PERSON_NAME] [PERSON_…" at bounding box center [121, 187] width 53 height 13
click at [179, 189] on input "text" at bounding box center [185, 186] width 63 height 13
click at [205, 258] on label at bounding box center [208, 254] width 6 height 6
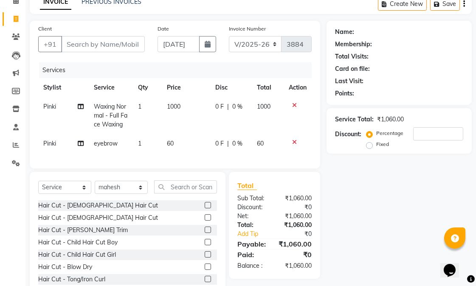
click at [205, 258] on input "checkbox" at bounding box center [208, 255] width 6 height 6
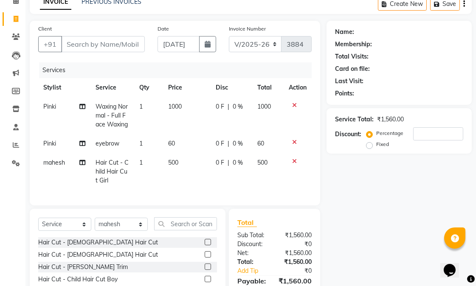
checkbox input "false"
click at [175, 166] on span "500" at bounding box center [173, 163] width 10 height 8
select select "86323"
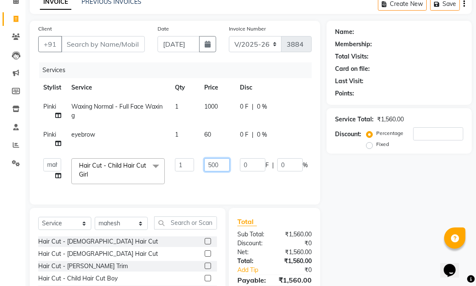
drag, startPoint x: 216, startPoint y: 166, endPoint x: 207, endPoint y: 166, distance: 8.9
click at [207, 166] on input "500" at bounding box center [216, 164] width 25 height 13
type input "700"
drag, startPoint x: 172, startPoint y: 227, endPoint x: 160, endPoint y: 228, distance: 11.5
click at [172, 227] on div "Select Service Product Membership Package Voucher Prepaid Gift Card Select Styl…" at bounding box center [128, 270] width 196 height 125
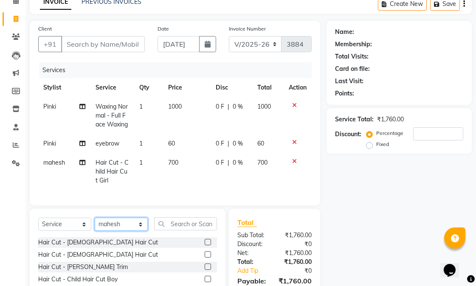
click at [121, 231] on select "Select Stylist Abhishek amit [PERSON_NAME] [PERSON_NAME] [PERSON_NAME] [PERSON_…" at bounding box center [121, 224] width 53 height 13
select select "58949"
click at [95, 231] on select "Select Stylist Abhishek amit [PERSON_NAME] [PERSON_NAME] [PERSON_NAME] [PERSON_…" at bounding box center [121, 224] width 53 height 13
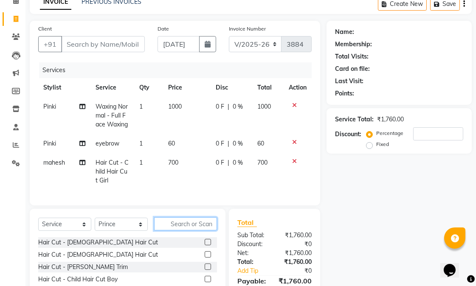
click at [172, 231] on input "text" at bounding box center [185, 223] width 63 height 13
click at [205, 245] on label at bounding box center [208, 242] width 6 height 6
click at [205, 245] on input "checkbox" at bounding box center [208, 243] width 6 height 6
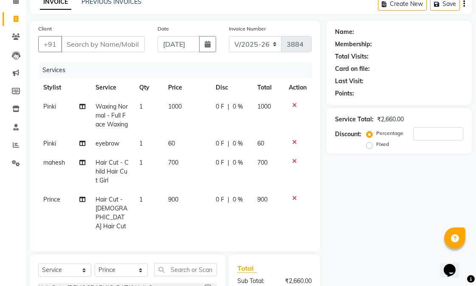
checkbox input "false"
click at [127, 45] on input "Client" at bounding box center [103, 44] width 84 height 16
type input "9"
type input "0"
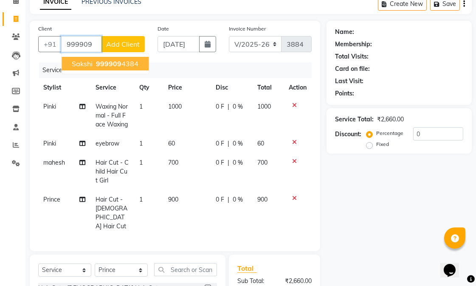
click at [112, 65] on span "999909" at bounding box center [108, 63] width 25 height 8
type input "9999094384"
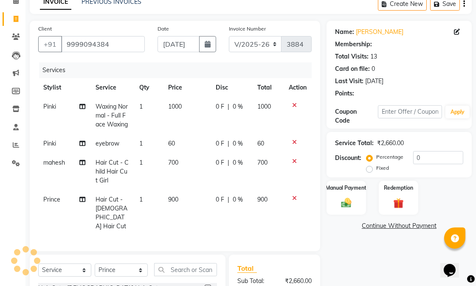
select select "1: Object"
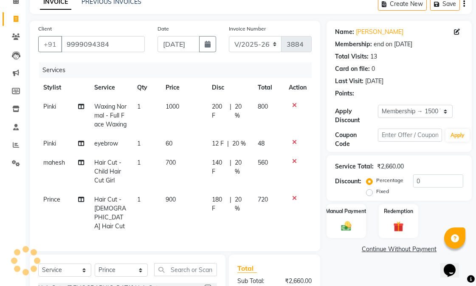
type input "20"
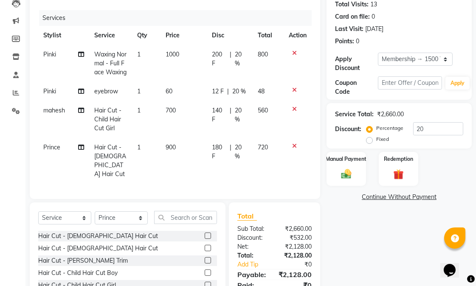
scroll to position [156, 0]
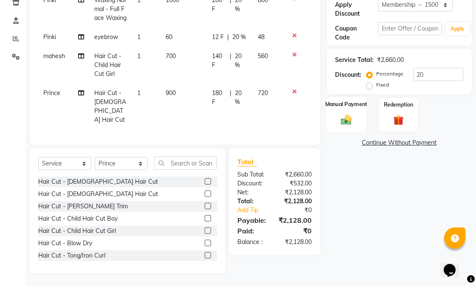
click at [359, 115] on div "Manual Payment" at bounding box center [346, 115] width 41 height 36
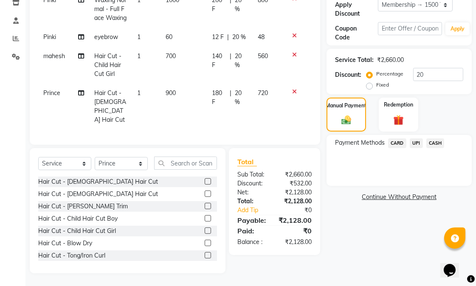
click at [430, 138] on span "CASH" at bounding box center [435, 143] width 18 height 10
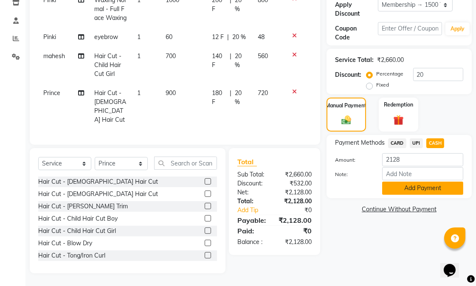
click at [436, 182] on button "Add Payment" at bounding box center [422, 188] width 81 height 13
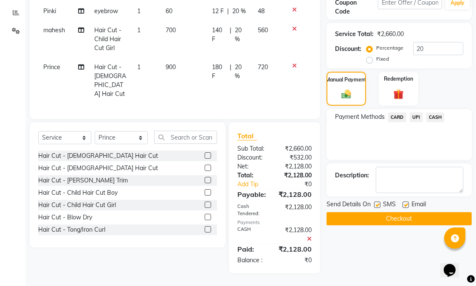
scroll to position [192, 0]
click at [405, 202] on label at bounding box center [405, 205] width 6 height 6
click at [405, 203] on input "checkbox" at bounding box center [405, 206] width 6 height 6
checkbox input "false"
click at [378, 202] on label at bounding box center [377, 205] width 6 height 6
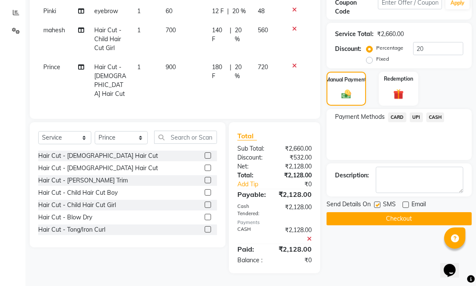
click at [378, 203] on input "checkbox" at bounding box center [377, 206] width 6 height 6
checkbox input "false"
click at [376, 212] on button "Checkout" at bounding box center [398, 218] width 145 height 13
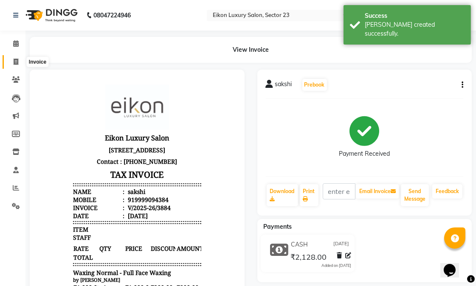
click at [18, 62] on icon at bounding box center [16, 62] width 5 height 6
select select "7080"
select select "service"
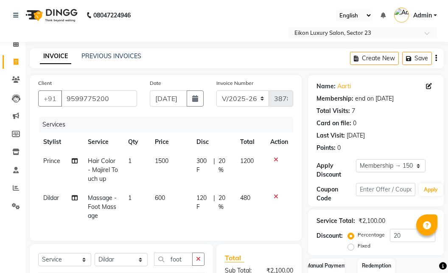
select select "7080"
select select "service"
select select "58954"
select select "1: Object"
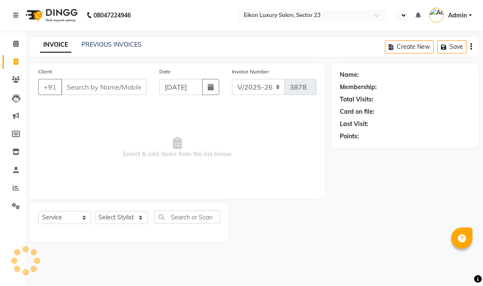
select select "7080"
select select "service"
select select "7080"
select select "service"
select select "7080"
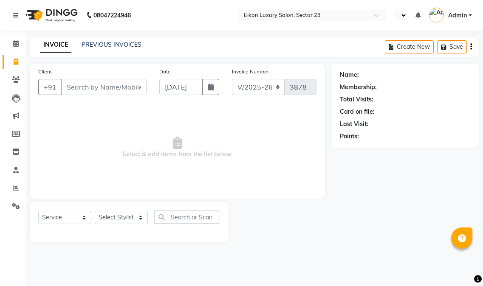
select select "service"
select select "7080"
select select "service"
select select "7080"
select select "service"
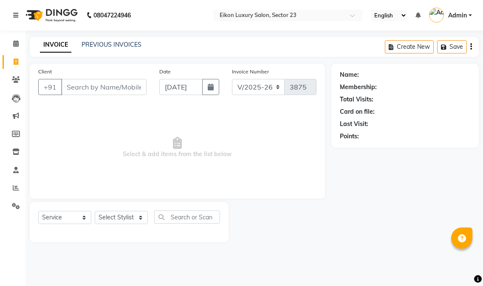
select select "7080"
select select "service"
click at [20, 189] on span at bounding box center [15, 188] width 15 height 10
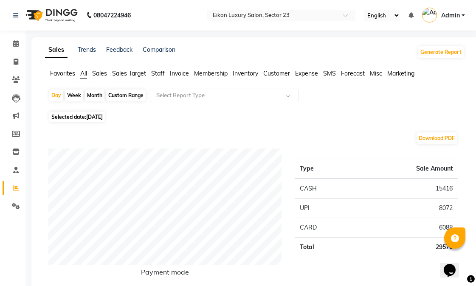
click at [90, 95] on div "Month" at bounding box center [95, 96] width 20 height 12
select select "9"
select select "2025"
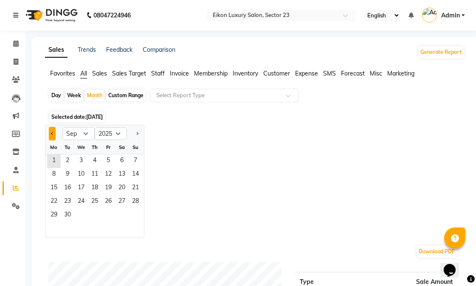
click at [53, 130] on button "Previous month" at bounding box center [52, 134] width 7 height 14
select select "8"
click at [113, 158] on span "1" at bounding box center [108, 162] width 14 height 14
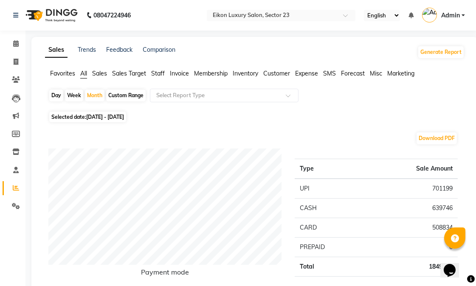
drag, startPoint x: 89, startPoint y: 93, endPoint x: 87, endPoint y: 88, distance: 5.9
click at [88, 93] on div "Month" at bounding box center [95, 96] width 20 height 12
select select "8"
select select "2025"
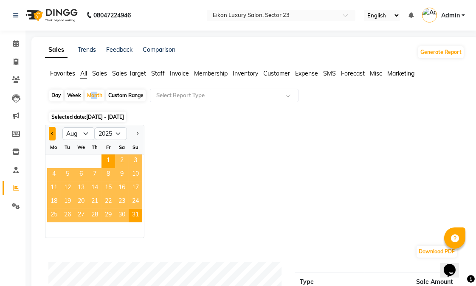
click at [54, 133] on span "Previous month" at bounding box center [52, 133] width 3 height 3
select select "7"
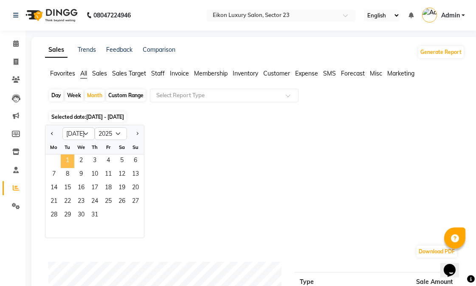
click at [70, 156] on span "1" at bounding box center [68, 162] width 14 height 14
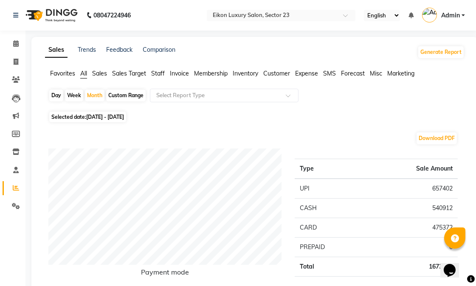
click at [155, 73] on span "Staff" at bounding box center [158, 74] width 14 height 8
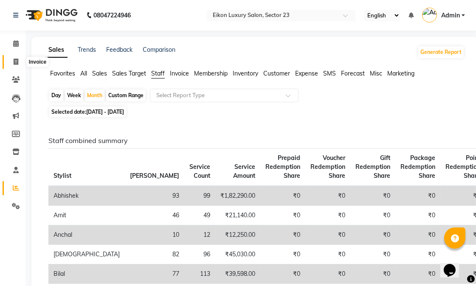
click at [14, 65] on span at bounding box center [15, 62] width 15 height 10
select select "service"
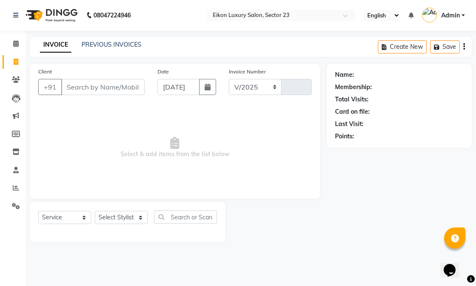
select select "7080"
type input "3885"
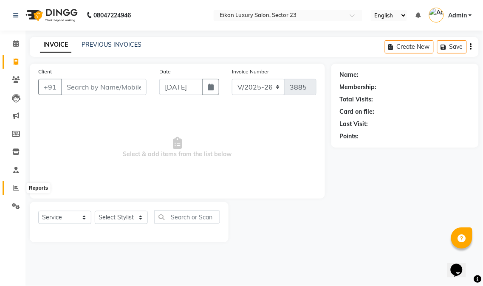
click at [15, 192] on span at bounding box center [15, 188] width 15 height 10
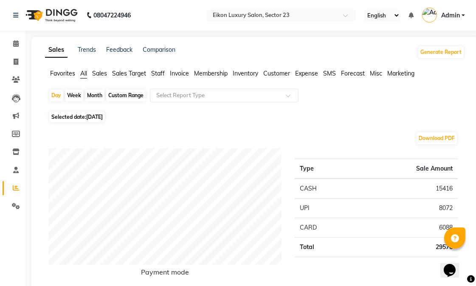
click at [93, 98] on div "Month" at bounding box center [95, 96] width 20 height 12
select select "9"
select select "2025"
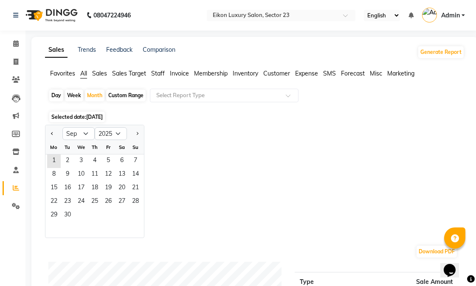
click at [51, 98] on div "Day" at bounding box center [56, 96] width 14 height 12
select select "9"
select select "2025"
click at [56, 163] on span "1" at bounding box center [54, 162] width 14 height 14
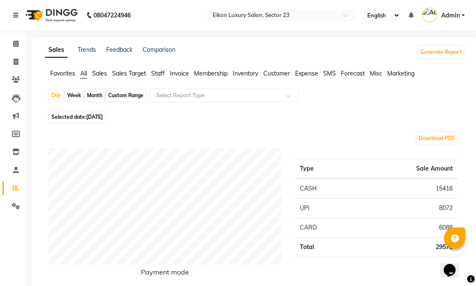
click at [163, 74] on span "Staff" at bounding box center [158, 74] width 14 height 8
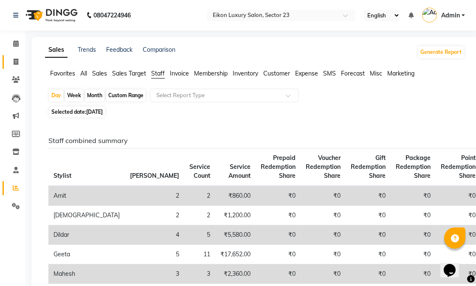
click at [16, 59] on icon at bounding box center [16, 62] width 5 height 6
select select "service"
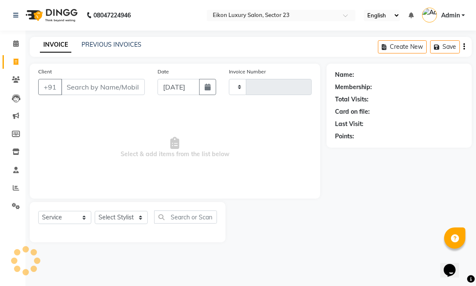
type input "3885"
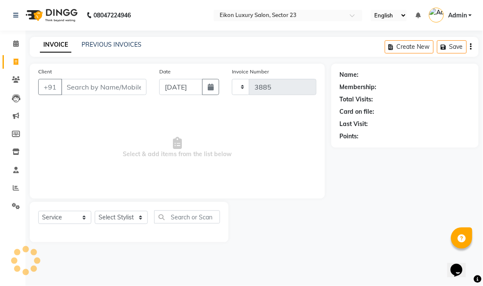
select select "7080"
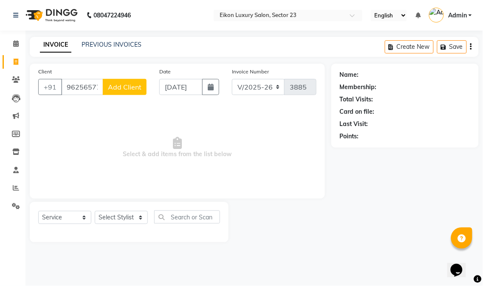
type input "9625657792"
click at [118, 90] on span "Add Client" at bounding box center [125, 87] width 34 height 8
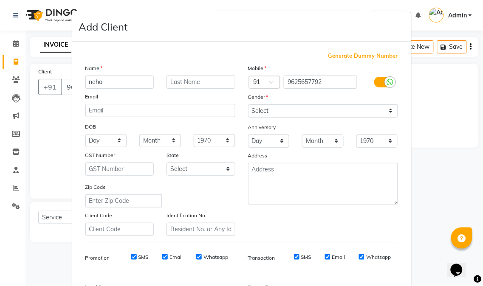
type input "neha"
click at [285, 115] on select "Select Male Female Other Prefer Not To Say" at bounding box center [323, 110] width 150 height 13
select select "female"
click at [248, 104] on select "Select Male Female Other Prefer Not To Say" at bounding box center [323, 110] width 150 height 13
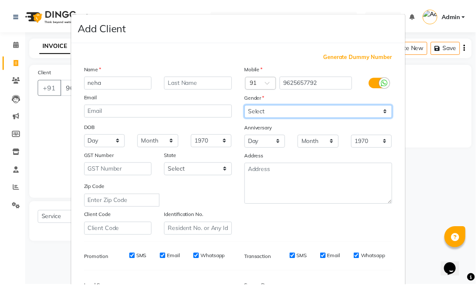
scroll to position [106, 0]
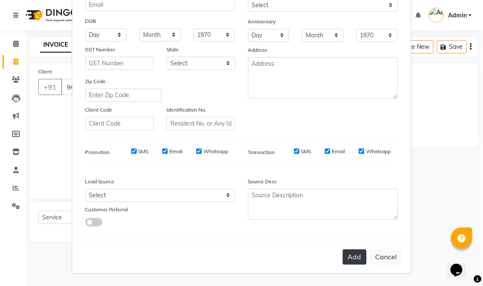
click at [354, 260] on button "Add" at bounding box center [355, 257] width 24 height 15
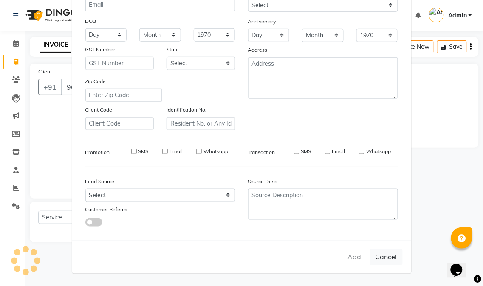
select select
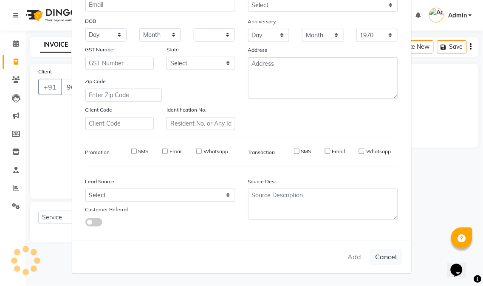
select select
checkbox input "false"
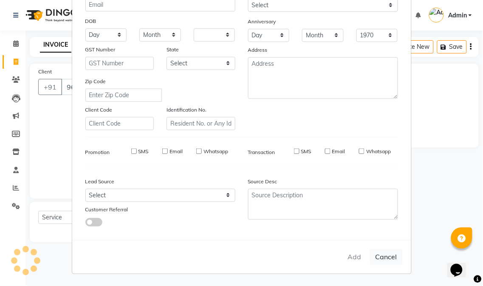
checkbox input "false"
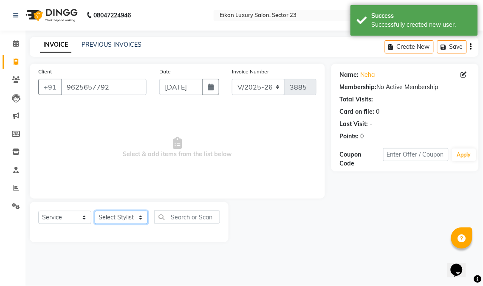
click at [121, 219] on select "Select Stylist Abhishek amit [PERSON_NAME] [PERSON_NAME] [PERSON_NAME] [PERSON_…" at bounding box center [121, 217] width 53 height 13
select select "86323"
click at [95, 211] on select "Select Stylist Abhishek amit [PERSON_NAME] [PERSON_NAME] [PERSON_NAME] [PERSON_…" at bounding box center [121, 217] width 53 height 13
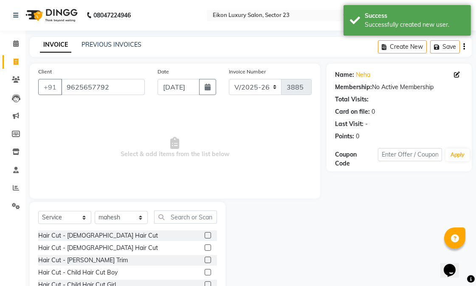
click at [205, 233] on label at bounding box center [208, 235] width 6 height 6
click at [205, 233] on input "checkbox" at bounding box center [208, 236] width 6 height 6
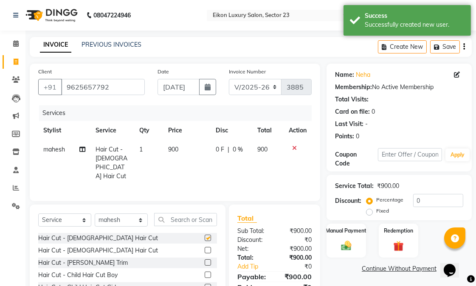
checkbox input "false"
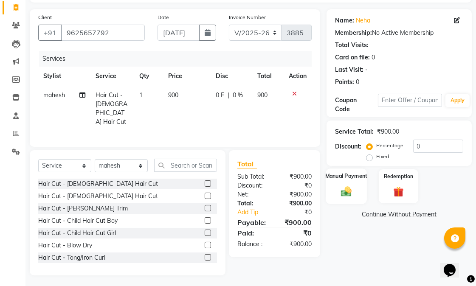
click at [346, 188] on img at bounding box center [346, 191] width 17 height 12
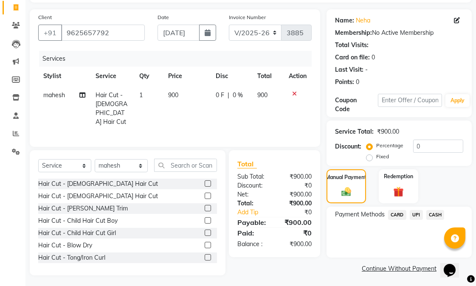
click at [411, 216] on span "UPI" at bounding box center [416, 215] width 13 height 10
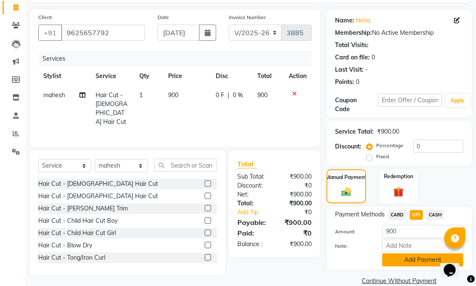
click at [406, 254] on button "Add Payment" at bounding box center [422, 259] width 81 height 13
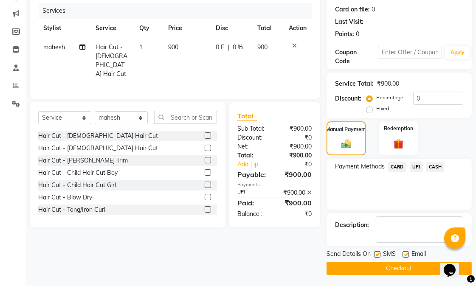
scroll to position [104, 0]
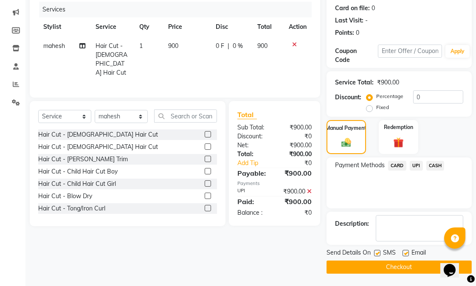
click at [405, 253] on label at bounding box center [405, 253] width 6 height 6
click at [405, 253] on input "checkbox" at bounding box center [405, 254] width 6 height 6
checkbox input "false"
click at [400, 265] on button "Checkout" at bounding box center [398, 267] width 145 height 13
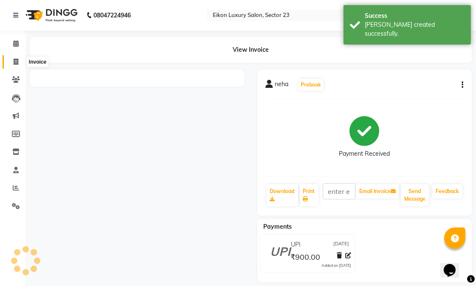
click at [15, 64] on icon at bounding box center [16, 62] width 5 height 6
select select "service"
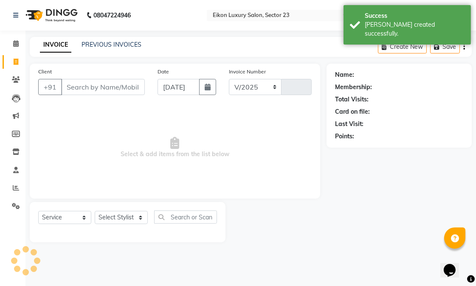
select select "7080"
type input "3886"
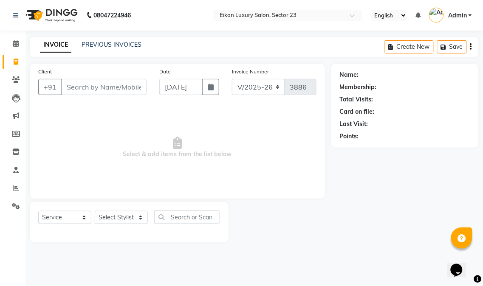
click at [92, 145] on span "Select & add items from the list below" at bounding box center [177, 147] width 278 height 85
click at [97, 93] on input "Client" at bounding box center [103, 87] width 85 height 16
type input "8930768666"
click at [123, 87] on span "Add Client" at bounding box center [125, 87] width 34 height 8
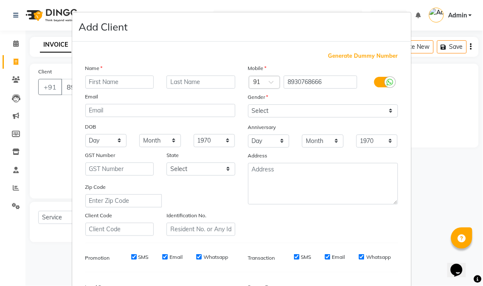
type input "a"
type input "prince gupta"
click at [294, 107] on select "Select Male Female Other Prefer Not To Say" at bounding box center [323, 110] width 150 height 13
select select "male"
click at [248, 104] on select "Select Male Female Other Prefer Not To Say" at bounding box center [323, 110] width 150 height 13
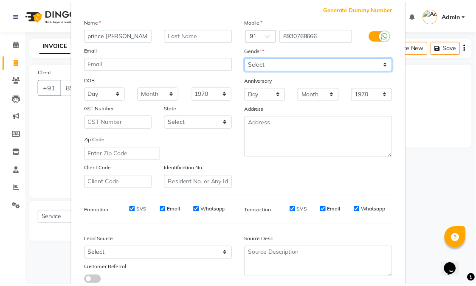
scroll to position [106, 0]
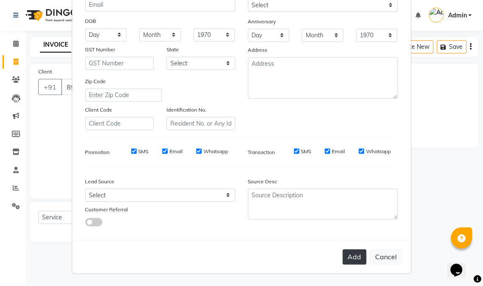
click at [344, 250] on button "Add" at bounding box center [355, 257] width 24 height 15
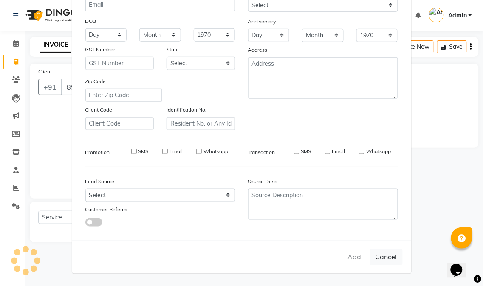
select select
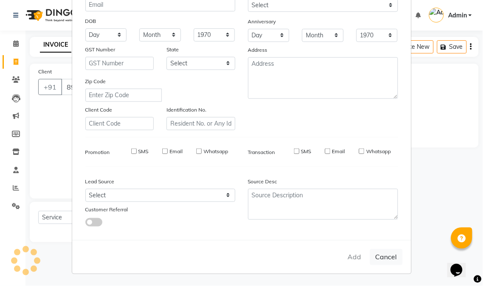
select select
checkbox input "false"
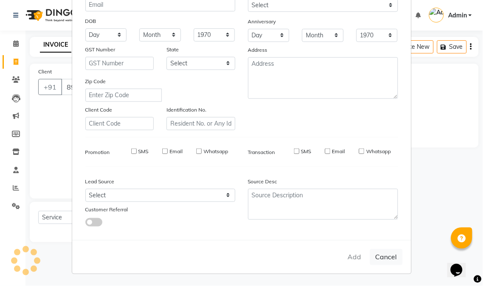
checkbox input "false"
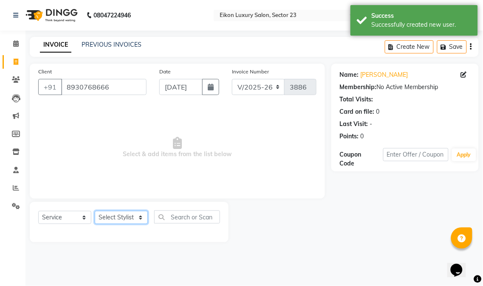
click at [121, 222] on select "Select Stylist Abhishek amit [PERSON_NAME] [PERSON_NAME] [PERSON_NAME] [PERSON_…" at bounding box center [121, 217] width 53 height 13
select select "58951"
click at [95, 211] on select "Select Stylist Abhishek amit [PERSON_NAME] [PERSON_NAME] [PERSON_NAME] [PERSON_…" at bounding box center [121, 217] width 53 height 13
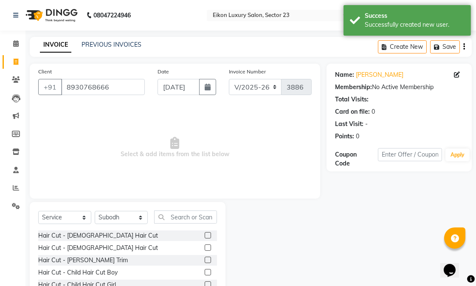
click at [205, 249] on label at bounding box center [208, 248] width 6 height 6
click at [205, 249] on input "checkbox" at bounding box center [208, 248] width 6 height 6
checkbox input "true"
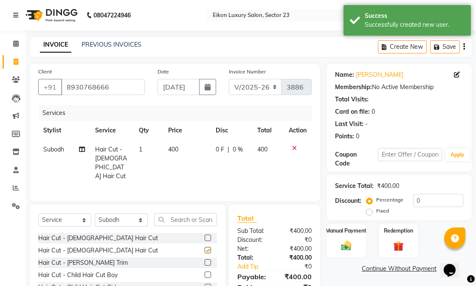
click at [205, 259] on label at bounding box center [208, 262] width 6 height 6
click at [205, 260] on input "checkbox" at bounding box center [208, 263] width 6 height 6
checkbox input "true"
checkbox input "false"
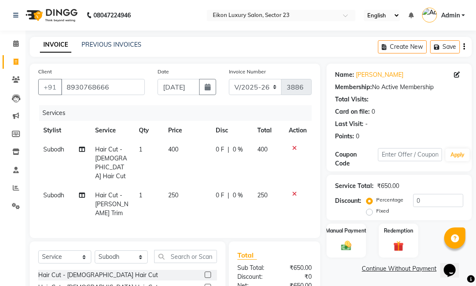
checkbox input "false"
click at [172, 191] on span "250" at bounding box center [173, 195] width 10 height 8
select select "58951"
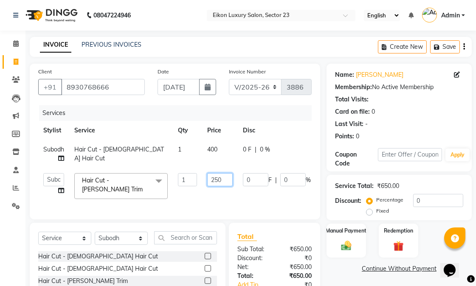
drag, startPoint x: 218, startPoint y: 183, endPoint x: 208, endPoint y: 177, distance: 11.4
click at [208, 177] on input "250" at bounding box center [219, 179] width 25 height 13
type input "300"
click at [214, 201] on div "Services Stylist Service Qty Price Disc Total Action Subodh Hair Cut - Gents Ha…" at bounding box center [174, 158] width 273 height 106
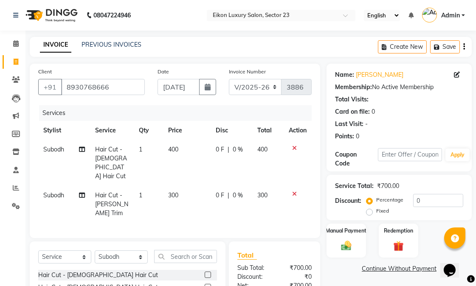
scroll to position [82, 0]
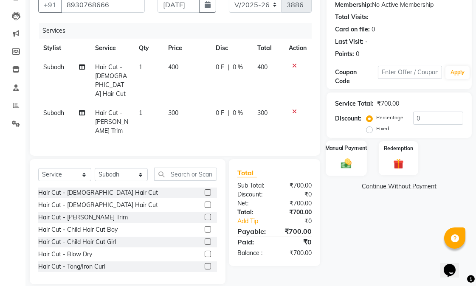
click at [355, 155] on div "Manual Payment" at bounding box center [346, 159] width 41 height 36
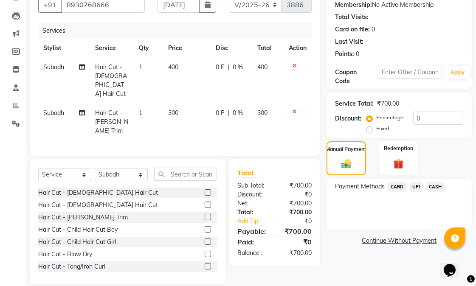
click at [416, 188] on span "UPI" at bounding box center [416, 187] width 13 height 10
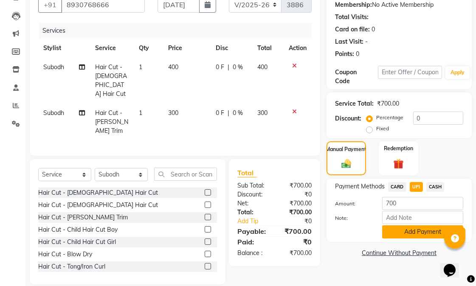
click at [388, 234] on button "Add Payment" at bounding box center [422, 231] width 81 height 13
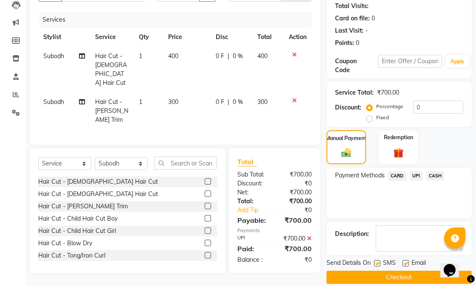
scroll to position [104, 0]
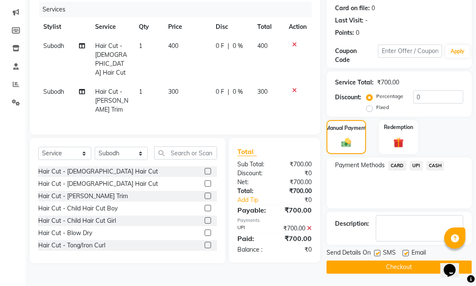
click at [404, 252] on label at bounding box center [405, 253] width 6 height 6
click at [404, 252] on input "checkbox" at bounding box center [405, 254] width 6 height 6
checkbox input "false"
click at [394, 267] on button "Checkout" at bounding box center [398, 267] width 145 height 13
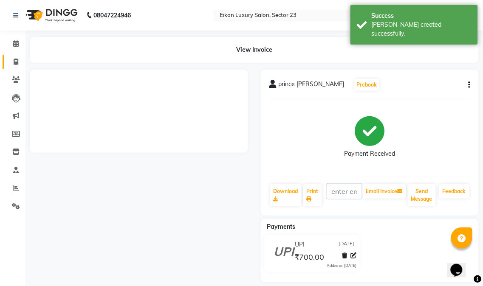
click at [17, 62] on icon at bounding box center [16, 62] width 5 height 6
select select "service"
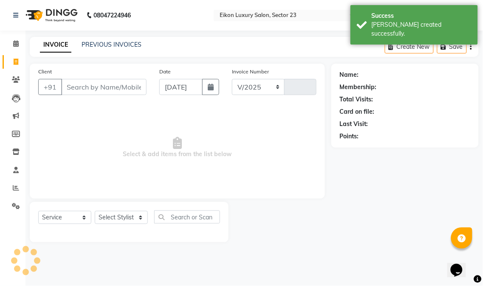
select select "7080"
type input "3887"
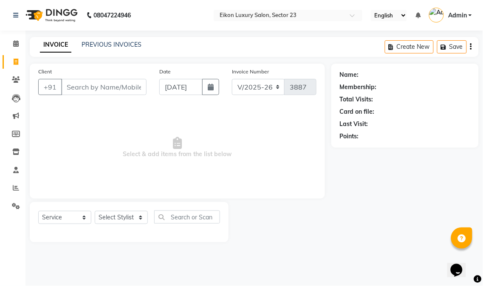
click at [284, 143] on span "Select & add items from the list below" at bounding box center [177, 147] width 278 height 85
click at [15, 189] on icon at bounding box center [16, 188] width 6 height 6
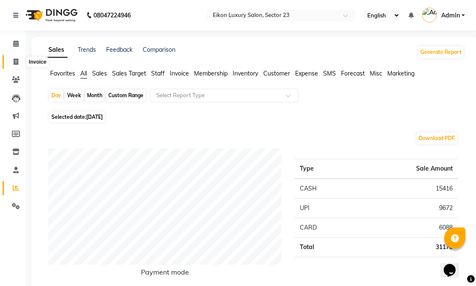
click at [14, 62] on icon at bounding box center [16, 62] width 5 height 6
select select "service"
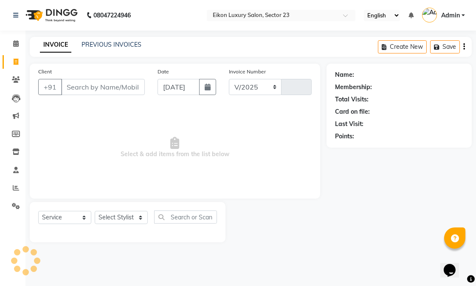
select select "7080"
type input "3887"
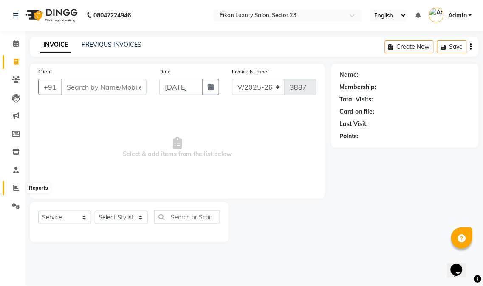
click at [18, 185] on icon at bounding box center [16, 188] width 6 height 6
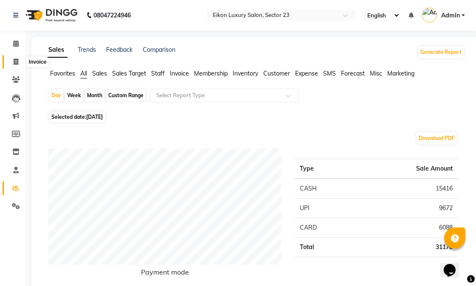
click at [14, 60] on icon at bounding box center [16, 62] width 5 height 6
select select "7080"
select select "service"
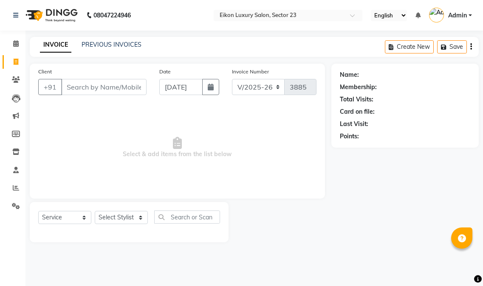
select select "7080"
select select "service"
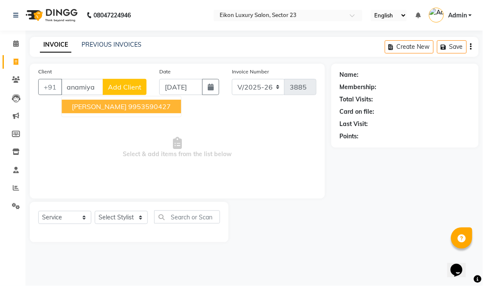
click at [113, 104] on span "[PERSON_NAME]" at bounding box center [99, 106] width 55 height 8
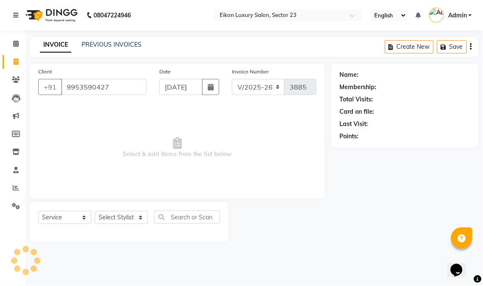
type input "9953590427"
select select "1: Object"
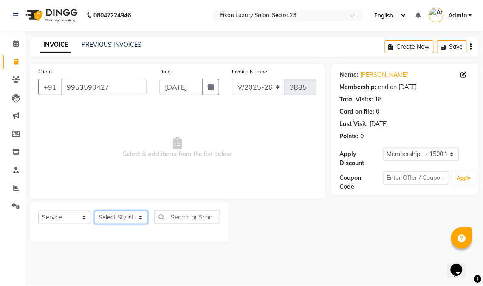
click at [127, 222] on select "Select Stylist Abhishek amit [PERSON_NAME] [PERSON_NAME] [PERSON_NAME] [PERSON_…" at bounding box center [121, 217] width 53 height 13
select select "58954"
click at [95, 211] on select "Select Stylist Abhishek amit [PERSON_NAME] [PERSON_NAME] [PERSON_NAME] [PERSON_…" at bounding box center [121, 217] width 53 height 13
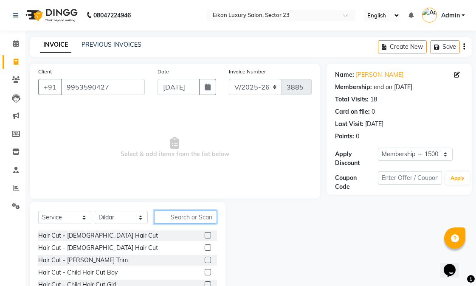
click at [186, 213] on input "text" at bounding box center [185, 217] width 63 height 13
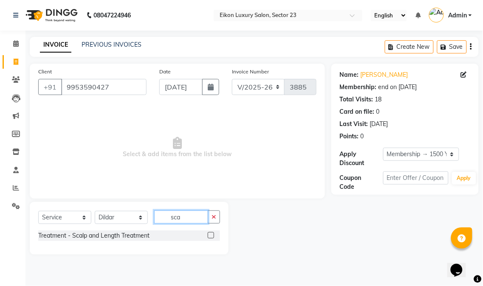
type input "sca"
click at [209, 234] on label at bounding box center [211, 235] width 6 height 6
click at [209, 234] on input "checkbox" at bounding box center [211, 236] width 6 height 6
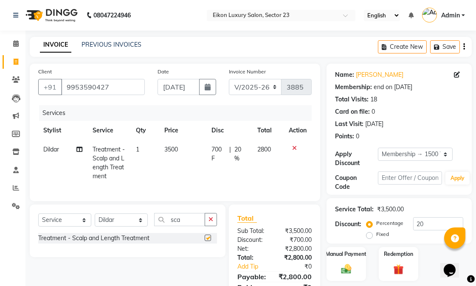
checkbox input "false"
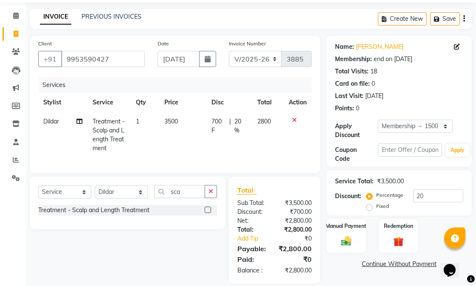
scroll to position [55, 0]
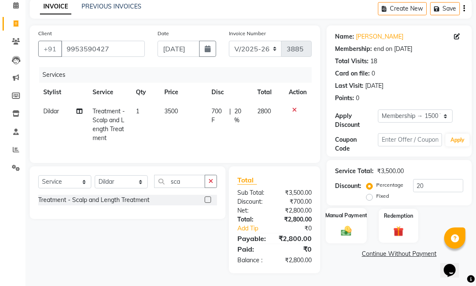
click at [353, 225] on img at bounding box center [346, 231] width 17 height 12
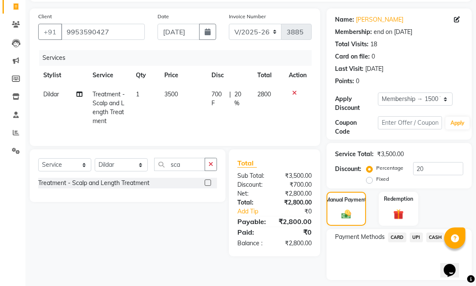
click at [418, 238] on span "UPI" at bounding box center [416, 238] width 13 height 10
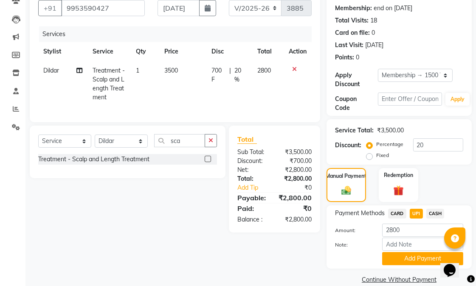
scroll to position [92, 0]
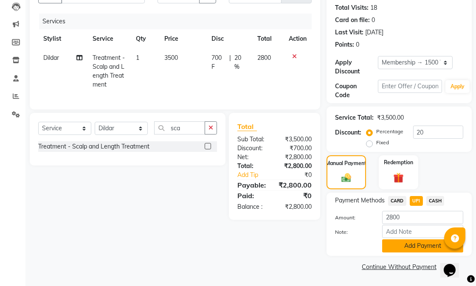
click at [405, 250] on button "Add Payment" at bounding box center [422, 245] width 81 height 13
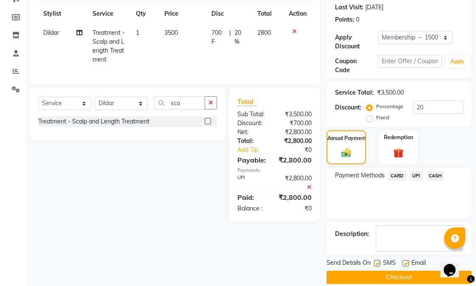
scroll to position [127, 0]
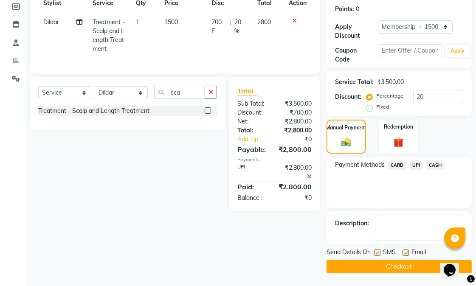
click at [402, 252] on label at bounding box center [405, 253] width 6 height 6
click at [402, 252] on input "checkbox" at bounding box center [405, 253] width 6 height 6
checkbox input "false"
click at [376, 254] on label at bounding box center [377, 253] width 6 height 6
click at [376, 254] on input "checkbox" at bounding box center [377, 253] width 6 height 6
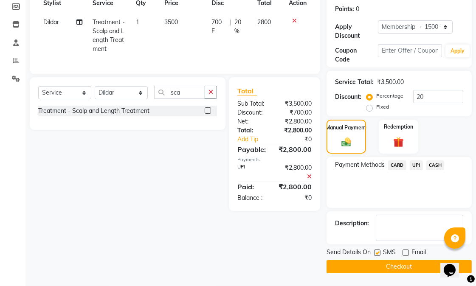
checkbox input "false"
click at [401, 276] on main "INVOICE PREVIOUS INVOICES Create New Save Client [PHONE_NUMBER] Date [DATE] Inv…" at bounding box center [250, 98] width 450 height 377
click at [401, 269] on button "Checkout" at bounding box center [398, 266] width 145 height 13
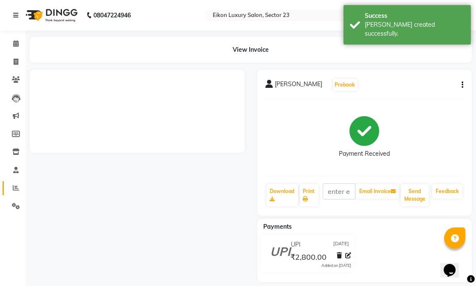
click at [14, 188] on icon at bounding box center [16, 188] width 6 height 6
